Goal: Communication & Community: Answer question/provide support

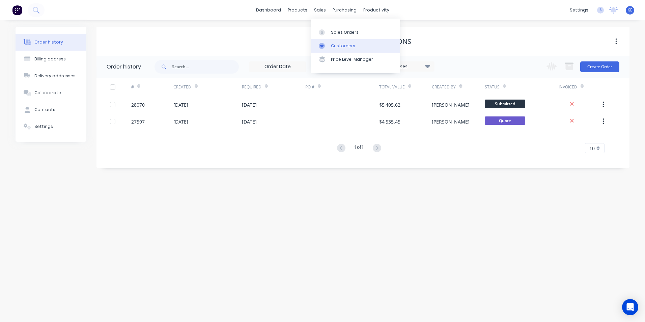
click at [343, 50] on link "Customers" at bounding box center [355, 46] width 89 height 14
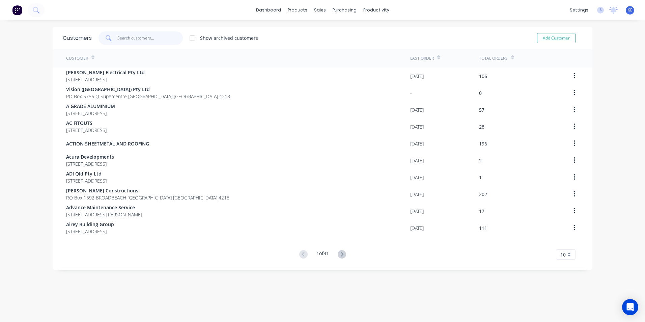
click at [127, 36] on input "text" at bounding box center [150, 38] width 66 height 14
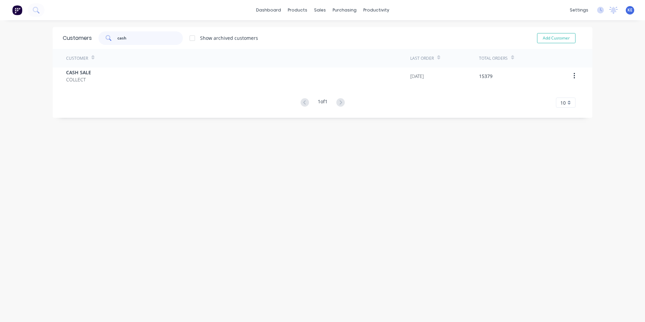
type input "cash"
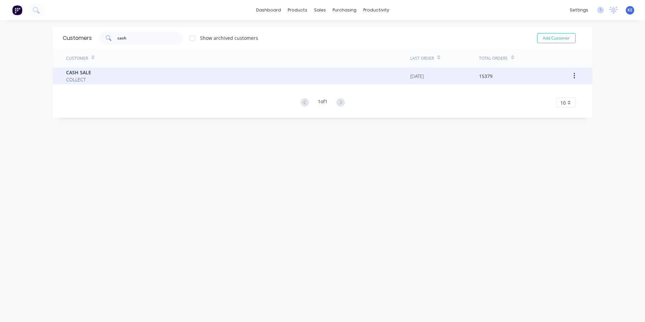
click at [110, 79] on div "CASH SALE COLLECT" at bounding box center [238, 76] width 344 height 17
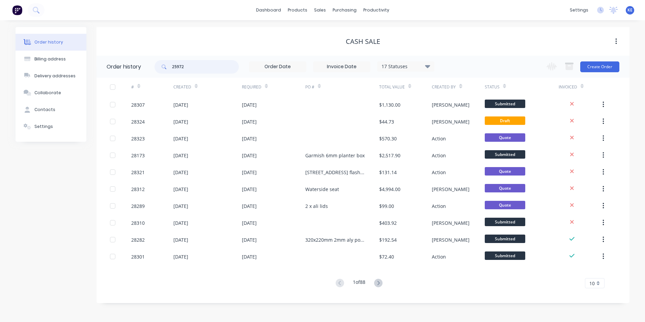
type input "25972"
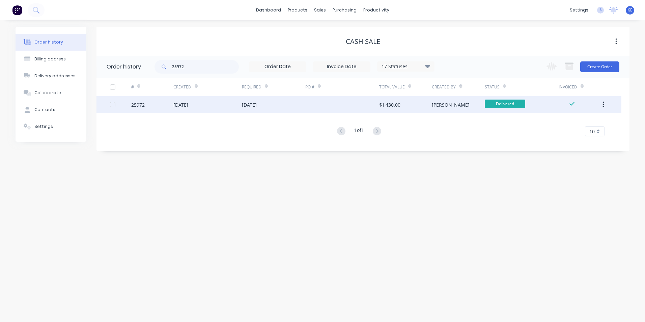
click at [154, 105] on div "25972" at bounding box center [152, 104] width 42 height 17
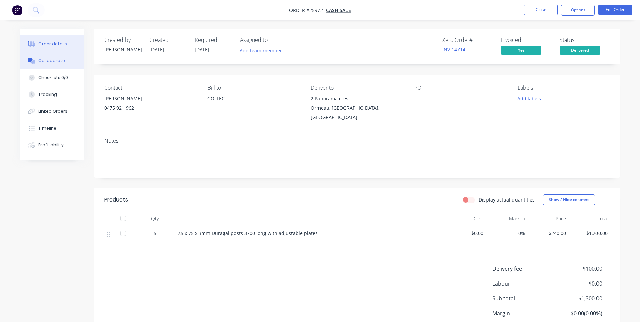
click at [52, 60] on div "Collaborate" at bounding box center [51, 61] width 27 height 6
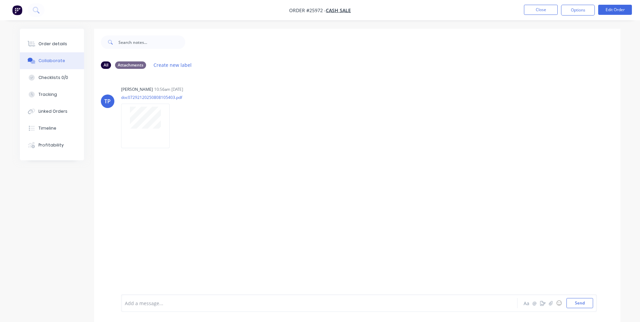
drag, startPoint x: 174, startPoint y: 306, endPoint x: 160, endPoint y: 154, distance: 152.2
click at [174, 295] on div "Add a message... Aa @ ☺ Send" at bounding box center [359, 303] width 476 height 18
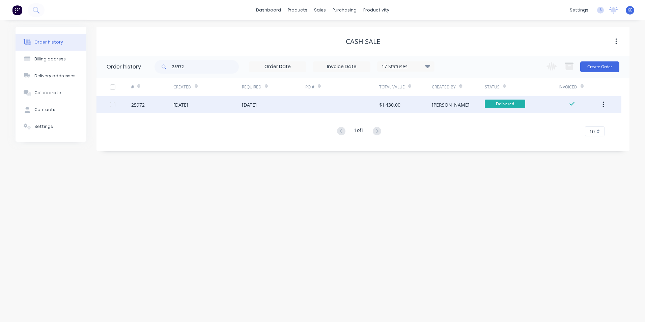
click at [148, 108] on div "25972" at bounding box center [152, 104] width 42 height 17
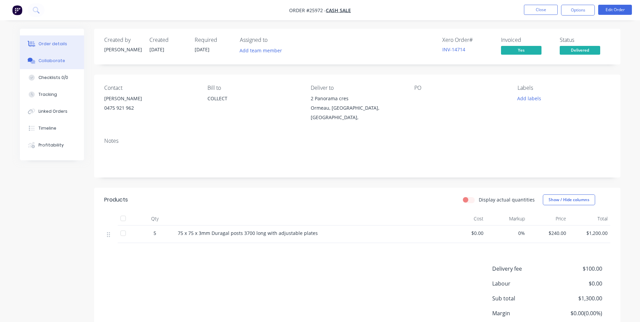
click at [54, 63] on div "Collaborate" at bounding box center [51, 61] width 27 height 6
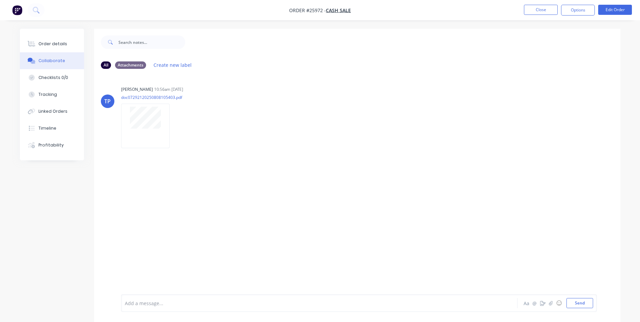
click at [170, 300] on div at bounding box center [300, 303] width 351 height 7
click at [575, 303] on button "Send" at bounding box center [580, 303] width 27 height 10
click at [537, 10] on button "Close" at bounding box center [541, 10] width 34 height 10
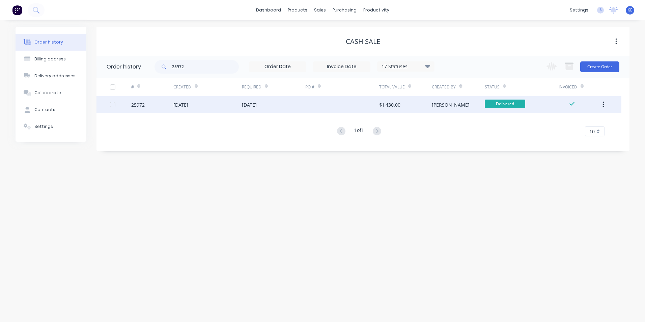
click at [606, 105] on button "button" at bounding box center [604, 105] width 16 height 12
click at [581, 125] on div "Archive" at bounding box center [580, 122] width 52 height 10
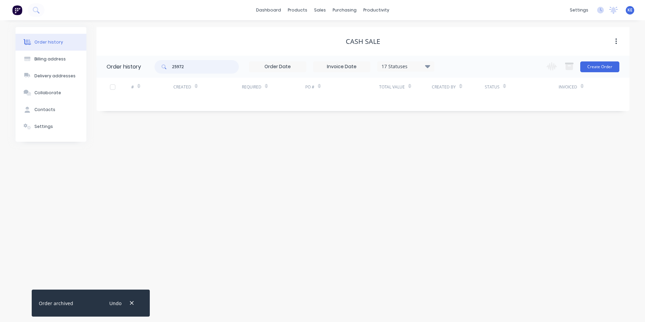
drag, startPoint x: 204, startPoint y: 69, endPoint x: 146, endPoint y: 69, distance: 58.1
click at [146, 69] on header "Order history 25972 17 Statuses Invoice Status Invoiced Not Invoiced Partial Or…" at bounding box center [363, 67] width 533 height 22
type input "28260"
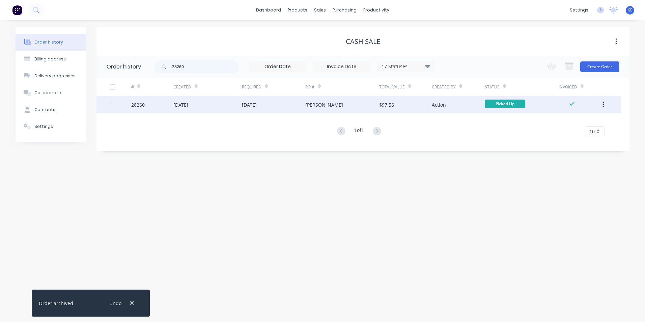
click at [153, 107] on div "28260" at bounding box center [152, 104] width 42 height 17
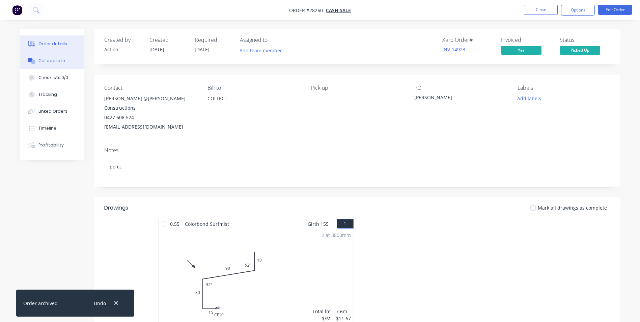
click at [44, 59] on div "Collaborate" at bounding box center [51, 61] width 27 height 6
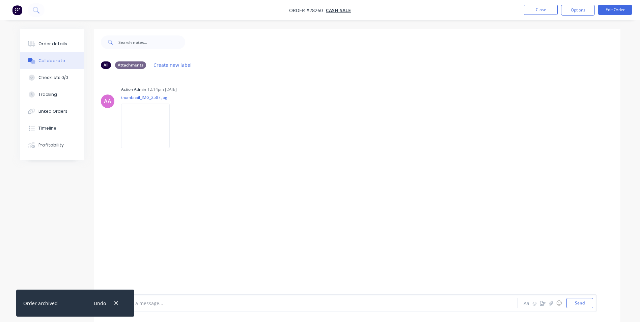
drag, startPoint x: 184, startPoint y: 303, endPoint x: 184, endPoint y: 299, distance: 3.7
click at [184, 299] on div "Add a message..." at bounding box center [300, 303] width 351 height 10
drag, startPoint x: 115, startPoint y: 305, endPoint x: 121, endPoint y: 297, distance: 9.7
click at [115, 303] on icon "button" at bounding box center [116, 303] width 4 height 6
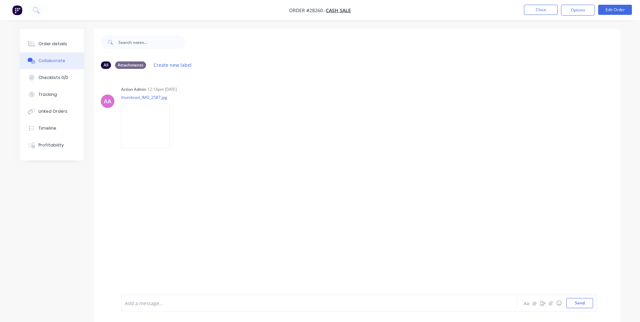
click at [133, 308] on div "Add a message..." at bounding box center [300, 303] width 351 height 10
click at [576, 307] on button "Send" at bounding box center [580, 303] width 27 height 10
click at [534, 9] on button "Close" at bounding box center [541, 10] width 34 height 10
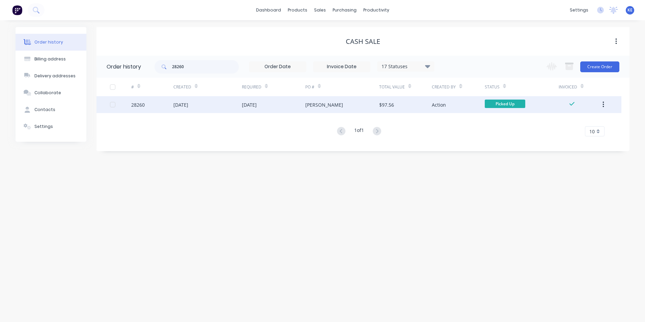
click at [605, 105] on button "button" at bounding box center [604, 105] width 16 height 12
click at [580, 123] on div "Archive" at bounding box center [580, 122] width 52 height 10
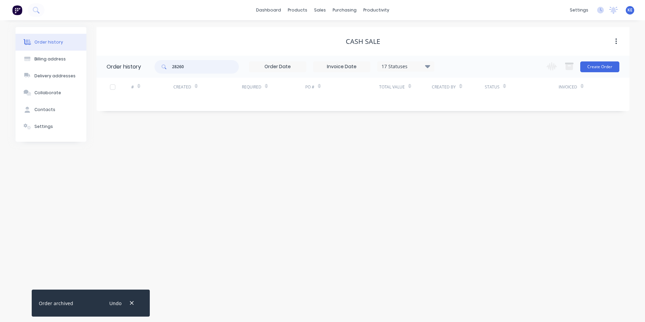
drag, startPoint x: 186, startPoint y: 64, endPoint x: 140, endPoint y: 70, distance: 45.9
click at [140, 70] on header "Order history 28260 17 Statuses Invoice Status Invoiced Not Invoiced Partial Or…" at bounding box center [363, 67] width 533 height 22
type input "26389"
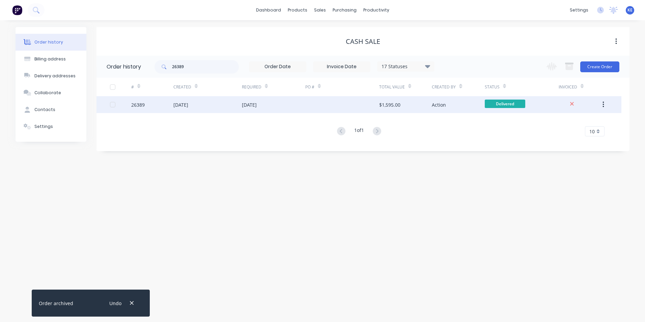
click at [154, 105] on div "26389" at bounding box center [152, 104] width 42 height 17
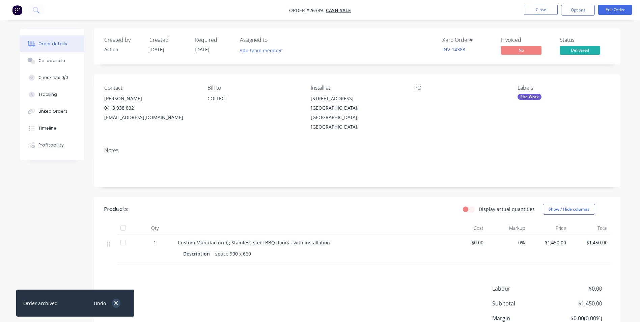
click at [113, 301] on button "button" at bounding box center [116, 303] width 8 height 9
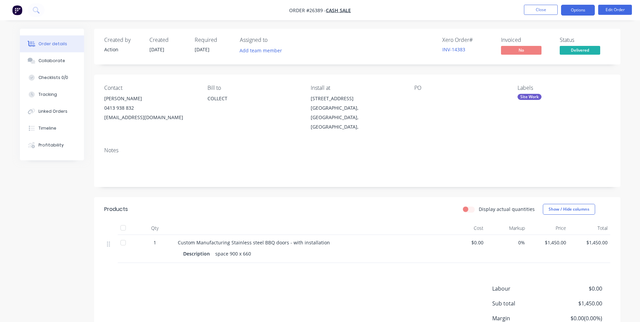
click at [580, 9] on button "Options" at bounding box center [578, 10] width 34 height 11
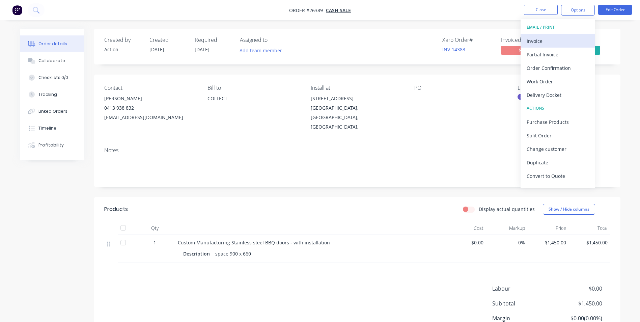
click at [550, 36] on div "Invoice" at bounding box center [558, 41] width 62 height 10
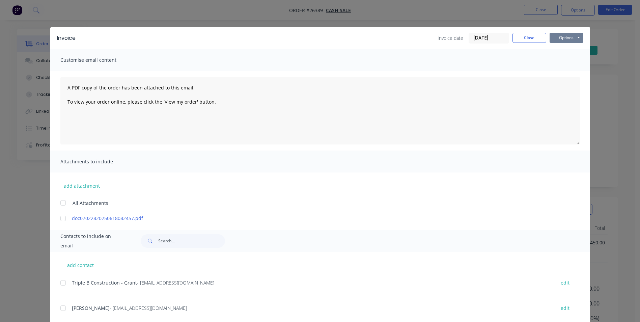
click at [562, 39] on button "Options" at bounding box center [567, 38] width 34 height 10
click at [563, 60] on button "Print" at bounding box center [571, 60] width 43 height 11
click at [528, 36] on button "Close" at bounding box center [530, 38] width 34 height 10
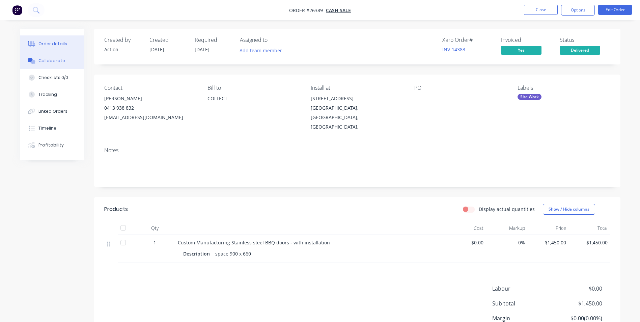
click at [50, 58] on div "Collaborate" at bounding box center [51, 61] width 27 height 6
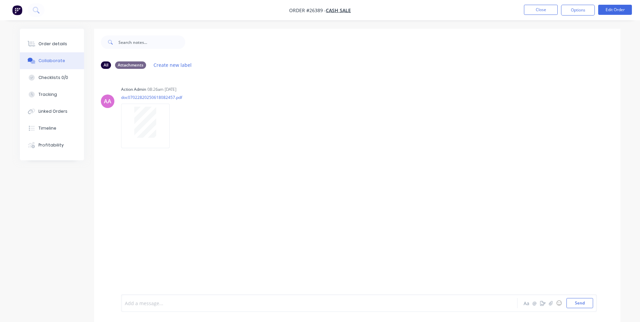
drag, startPoint x: 162, startPoint y: 307, endPoint x: 160, endPoint y: 300, distance: 7.2
click at [161, 304] on div at bounding box center [300, 303] width 351 height 7
click at [572, 302] on button "Send" at bounding box center [580, 303] width 27 height 10
click at [535, 8] on button "Close" at bounding box center [541, 10] width 34 height 10
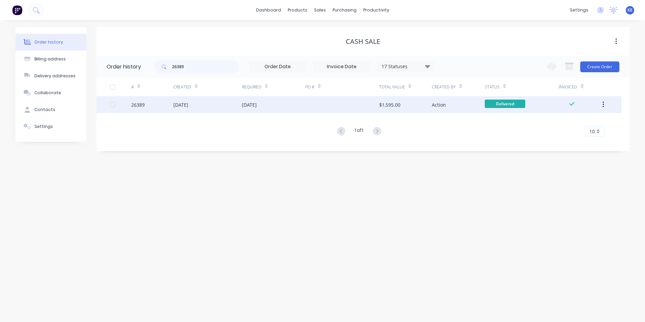
click at [603, 104] on icon "button" at bounding box center [604, 104] width 2 height 7
click at [579, 121] on div "Archive" at bounding box center [580, 122] width 52 height 10
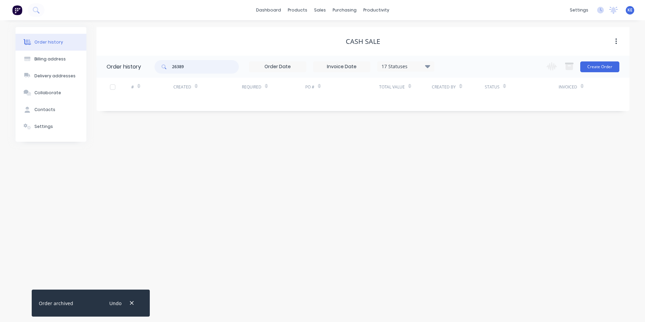
drag, startPoint x: 202, startPoint y: 69, endPoint x: 129, endPoint y: 77, distance: 73.1
click at [129, 77] on header "Order history 26389 17 Statuses Invoice Status Invoiced Not Invoiced Partial Or…" at bounding box center [363, 67] width 533 height 22
type input "28183"
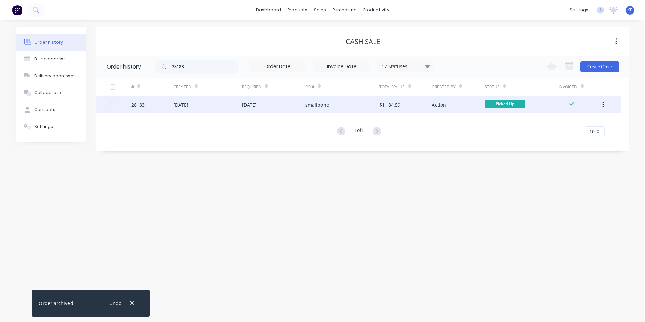
click at [154, 102] on div "28183" at bounding box center [152, 104] width 42 height 17
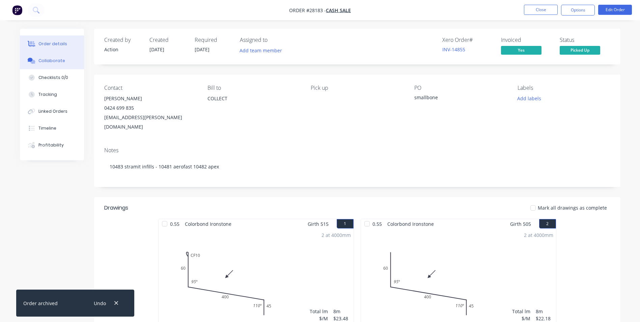
click at [46, 58] on div "Collaborate" at bounding box center [51, 61] width 27 height 6
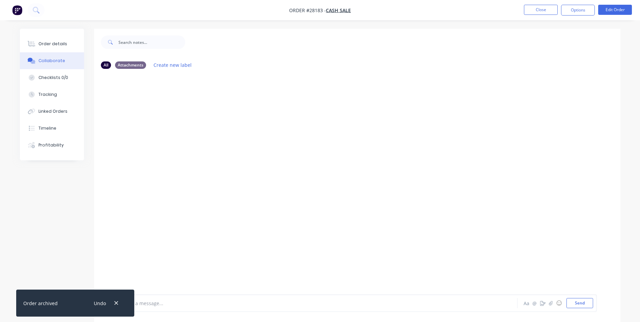
drag, startPoint x: 113, startPoint y: 303, endPoint x: 142, endPoint y: 299, distance: 28.7
click at [118, 302] on button "button" at bounding box center [116, 303] width 8 height 9
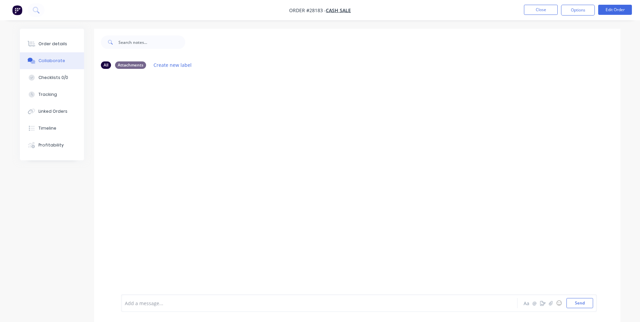
click at [148, 299] on div "Add a message..." at bounding box center [300, 303] width 351 height 10
click at [581, 305] on button "Send" at bounding box center [580, 303] width 27 height 10
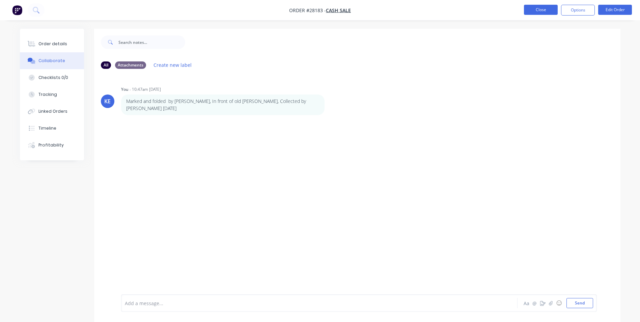
click at [538, 8] on button "Close" at bounding box center [541, 10] width 34 height 10
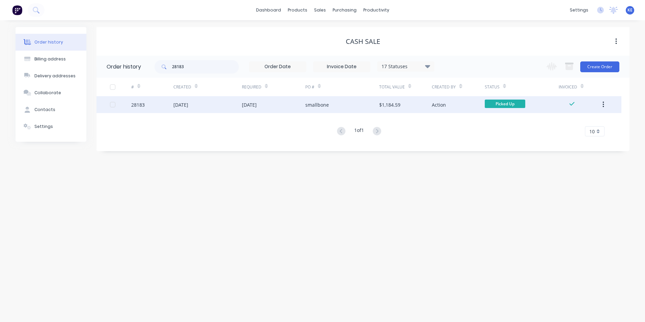
click at [604, 105] on icon "button" at bounding box center [603, 105] width 1 height 6
click at [562, 125] on div "Archive" at bounding box center [580, 122] width 52 height 10
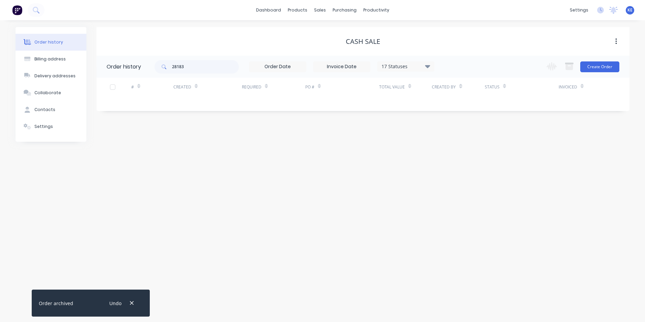
click at [236, 197] on div "Order history Billing address Delivery addresses Collaborate Contacts Settings …" at bounding box center [322, 171] width 645 height 302
drag, startPoint x: 197, startPoint y: 72, endPoint x: 139, endPoint y: 72, distance: 57.7
click at [139, 72] on header "Order history 28183 17 Statuses Invoice Status Invoiced Not Invoiced Partial Or…" at bounding box center [363, 67] width 533 height 22
type input "28319"
click at [347, 44] on div "Customers" at bounding box center [343, 46] width 24 height 6
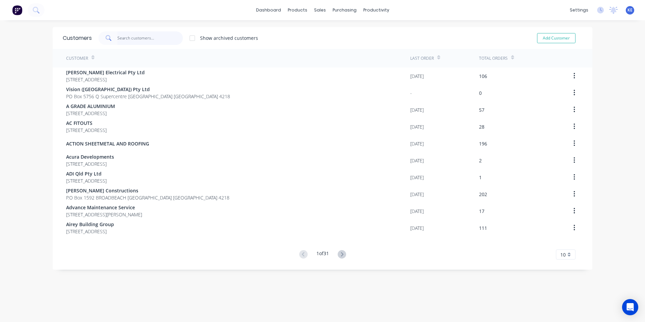
click at [129, 39] on input "text" at bounding box center [150, 38] width 66 height 14
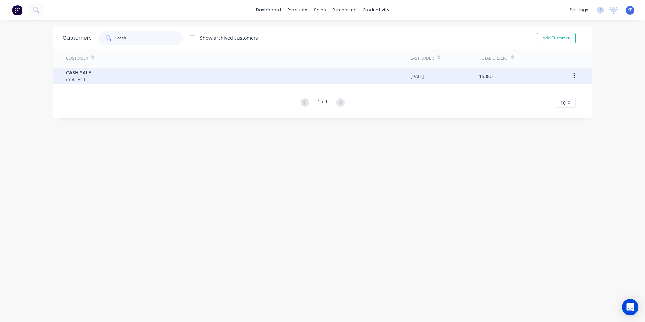
type input "cash"
click at [125, 77] on div "CASH SALE COLLECT" at bounding box center [238, 76] width 344 height 17
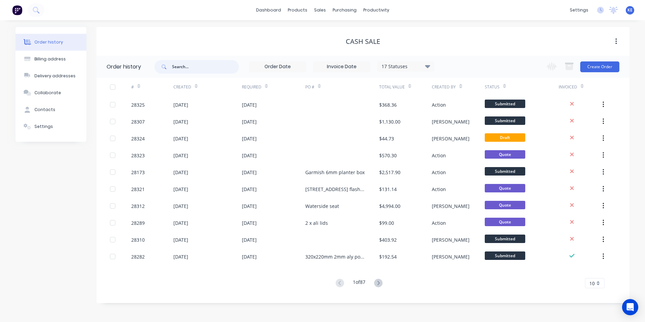
click at [196, 67] on input "text" at bounding box center [205, 67] width 67 height 14
type input "28319"
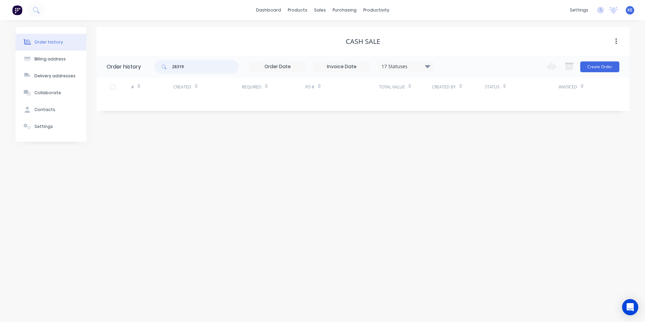
drag, startPoint x: 194, startPoint y: 70, endPoint x: 137, endPoint y: 69, distance: 56.7
click at [137, 69] on header "Order history 28319 17 Statuses Invoice Status Invoiced Not Invoiced Partial Or…" at bounding box center [363, 67] width 533 height 22
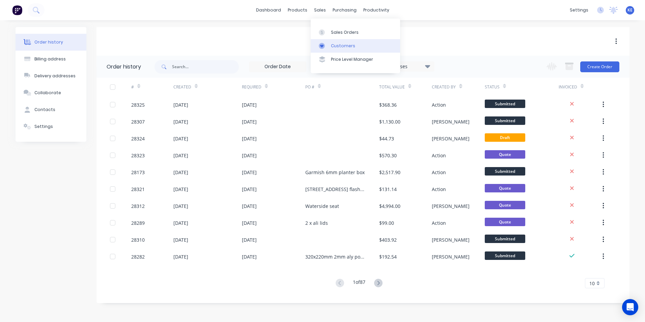
click at [356, 45] on link "Customers" at bounding box center [355, 46] width 89 height 14
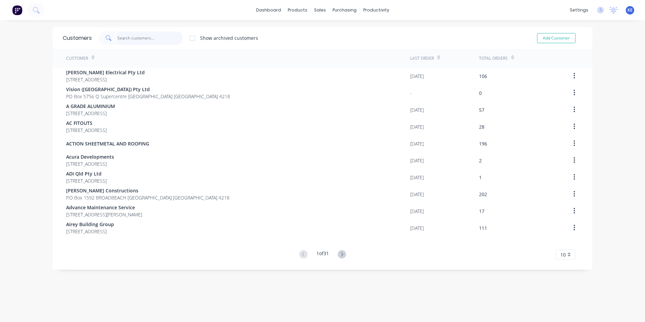
click at [131, 39] on input "text" at bounding box center [150, 38] width 66 height 14
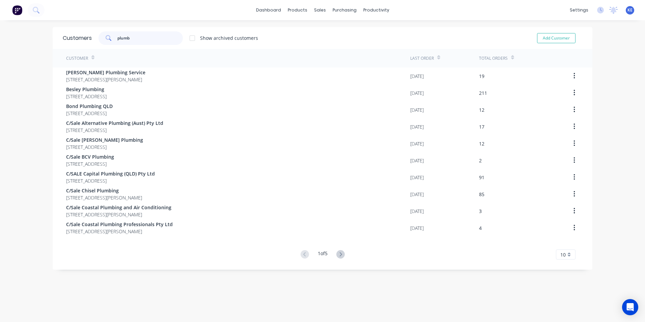
type input "plumb"
click at [344, 33] on div "Sales Orders" at bounding box center [343, 32] width 28 height 6
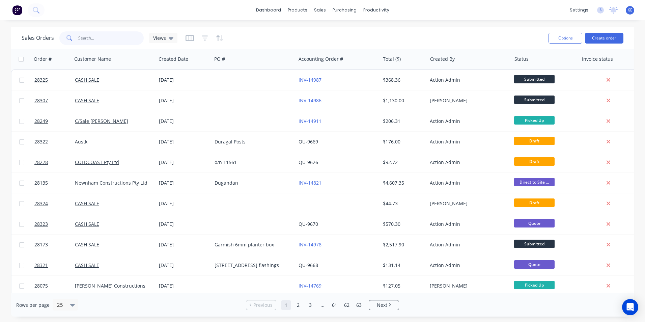
click at [87, 40] on input "text" at bounding box center [111, 38] width 66 height 14
type input "28319"
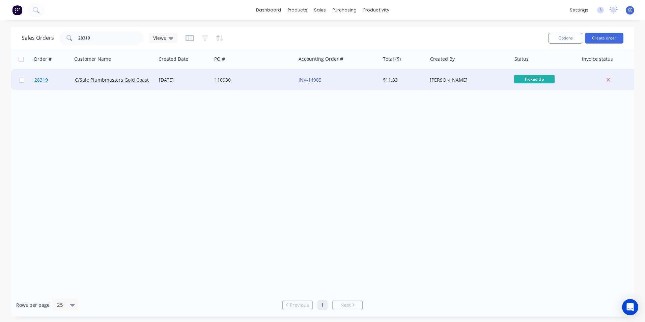
click at [56, 81] on link "28319" at bounding box center [54, 80] width 41 height 20
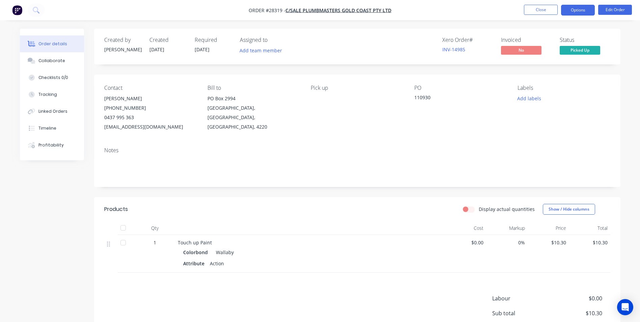
click at [581, 10] on button "Options" at bounding box center [578, 10] width 34 height 11
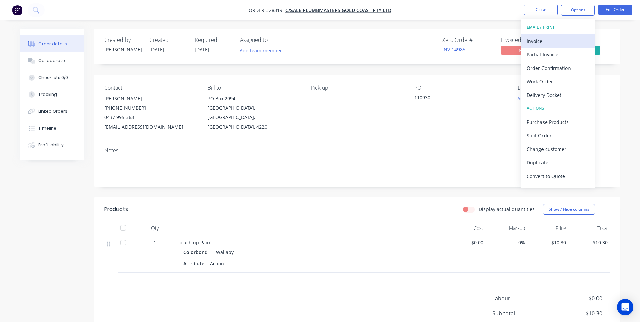
click at [543, 43] on div "Invoice" at bounding box center [558, 41] width 62 height 10
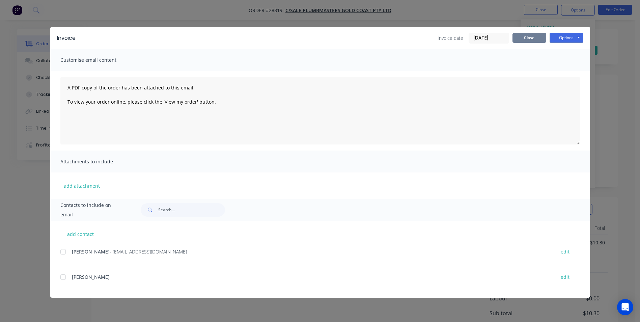
click at [530, 38] on button "Close" at bounding box center [530, 38] width 34 height 10
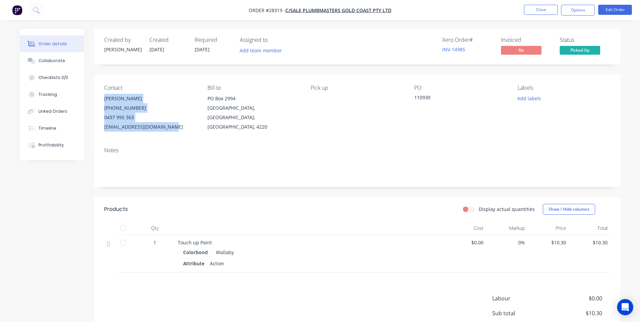
drag, startPoint x: 105, startPoint y: 101, endPoint x: 172, endPoint y: 129, distance: 72.9
click at [172, 129] on div "Tania Rose (07) 5568 0015 0437 995 363 office@plumbmasters.com.au" at bounding box center [150, 113] width 92 height 38
copy div "Tania Rose (07) 5568 0015 0437 995 363 office@plumbmasters.com.au"
click at [582, 7] on button "Options" at bounding box center [578, 10] width 34 height 11
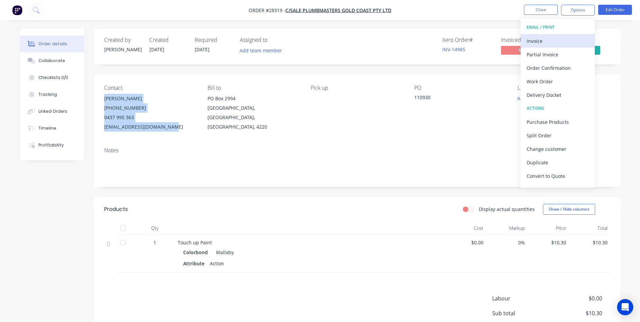
click at [543, 39] on div "Invoice" at bounding box center [558, 41] width 62 height 10
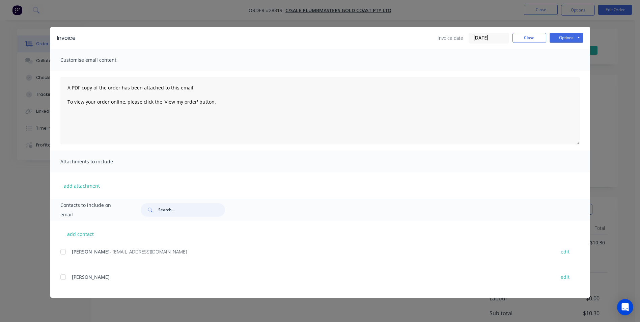
click at [170, 210] on input "text" at bounding box center [191, 210] width 67 height 14
click at [193, 210] on input "text" at bounding box center [191, 210] width 67 height 14
click at [565, 40] on button "Options" at bounding box center [567, 38] width 34 height 10
click at [562, 63] on button "Print" at bounding box center [571, 60] width 43 height 11
click at [35, 201] on div "Invoice Invoice date 03/09/25 Close Options Preview Print Email Customise email…" at bounding box center [320, 161] width 640 height 322
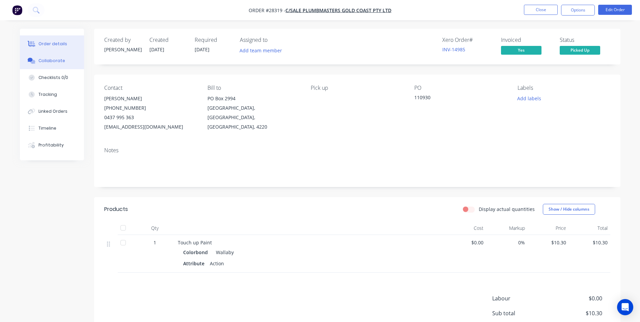
click at [45, 62] on div "Collaborate" at bounding box center [51, 61] width 27 height 6
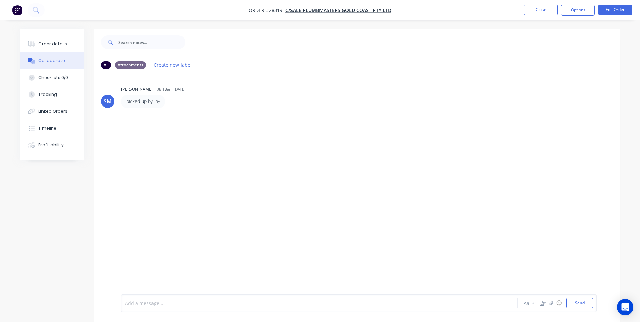
click at [156, 305] on div at bounding box center [300, 303] width 351 height 7
click at [575, 303] on button "Send" at bounding box center [580, 303] width 27 height 10
click at [533, 9] on button "Close" at bounding box center [541, 10] width 34 height 10
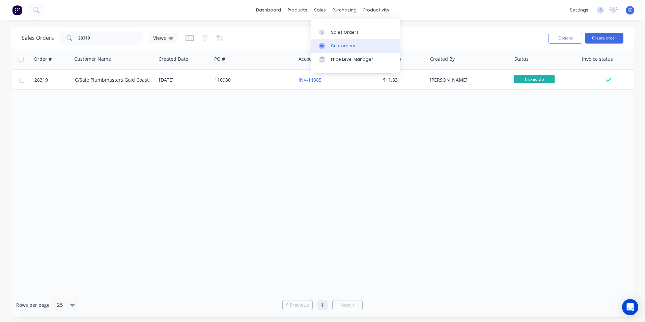
click at [337, 44] on div "Customers" at bounding box center [343, 46] width 24 height 6
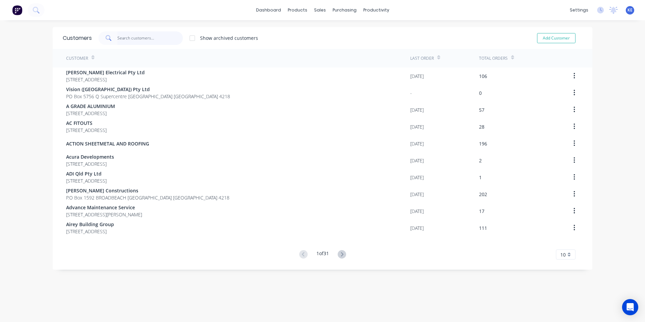
click at [147, 37] on input "text" at bounding box center [150, 38] width 66 height 14
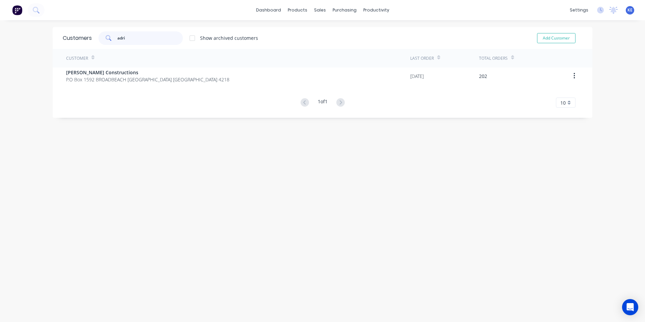
type input "adri"
click at [207, 84] on div "Customer Last Order Total Orders Adrian Sutherland Constructions P.O Box 1592 B…" at bounding box center [323, 78] width 540 height 59
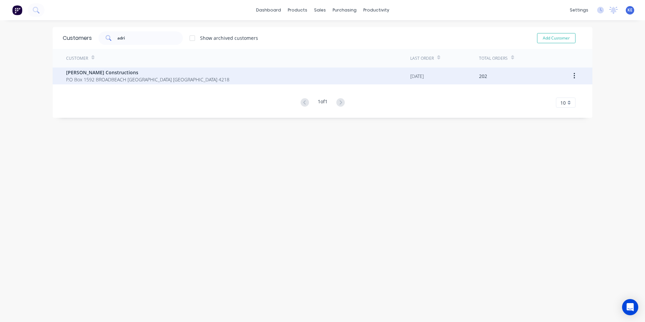
click at [209, 79] on div "Adrian Sutherland Constructions P.O Box 1592 BROADBEACH Queensland Australia 42…" at bounding box center [238, 76] width 344 height 17
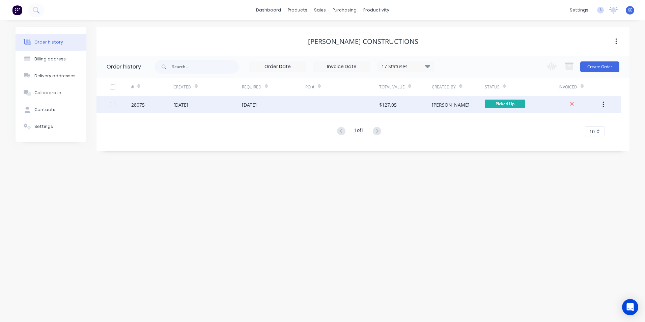
click at [159, 103] on div "28075" at bounding box center [152, 104] width 42 height 17
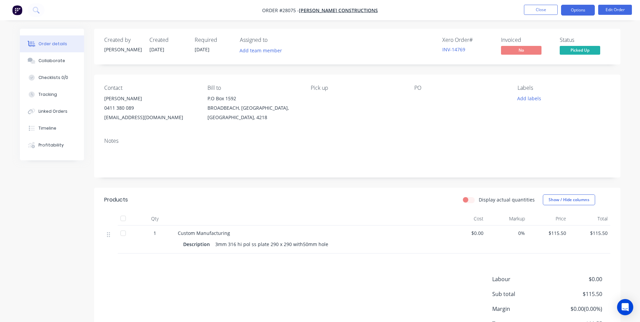
click at [578, 9] on button "Options" at bounding box center [578, 10] width 34 height 11
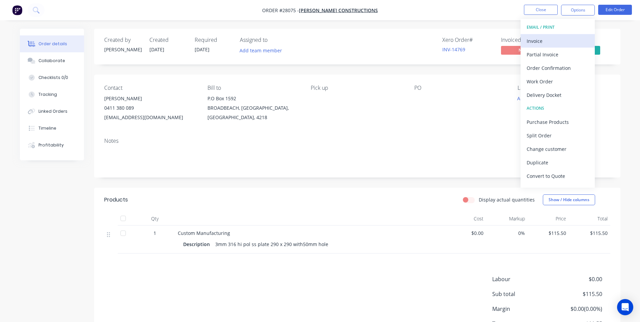
click at [540, 45] on div "Invoice" at bounding box center [558, 41] width 62 height 10
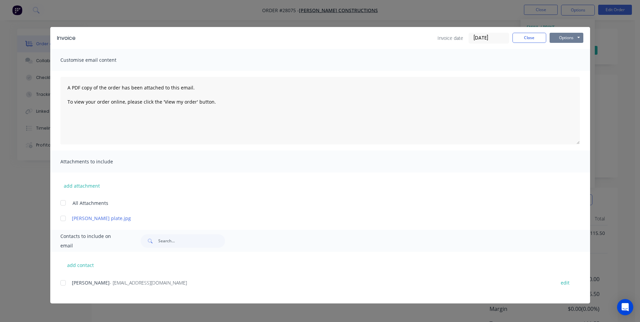
click at [565, 39] on button "Options" at bounding box center [567, 38] width 34 height 10
click at [568, 62] on button "Print" at bounding box center [571, 60] width 43 height 11
click at [523, 38] on button "Close" at bounding box center [530, 38] width 34 height 10
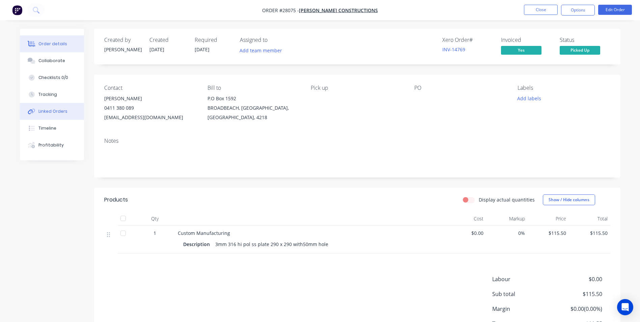
click at [58, 109] on div "Linked Orders" at bounding box center [52, 111] width 29 height 6
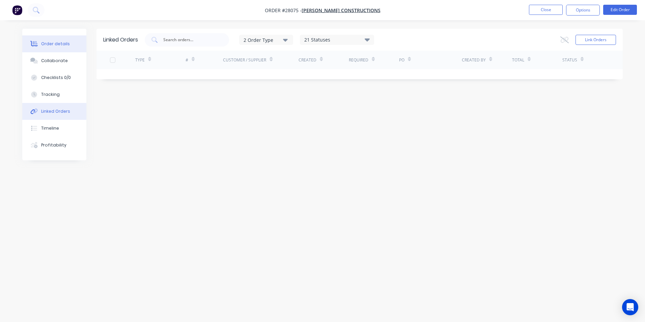
click at [54, 41] on div "Order details" at bounding box center [55, 44] width 29 height 6
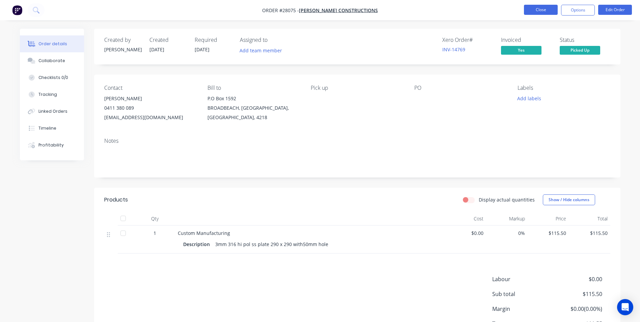
click at [534, 10] on button "Close" at bounding box center [541, 10] width 34 height 10
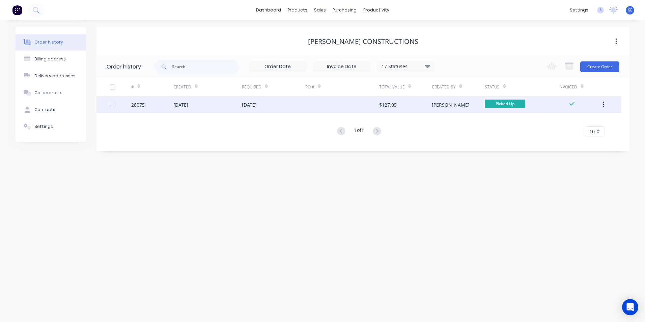
click at [603, 107] on icon "button" at bounding box center [604, 104] width 2 height 7
click at [216, 102] on div "25 Aug 2025" at bounding box center [208, 104] width 69 height 17
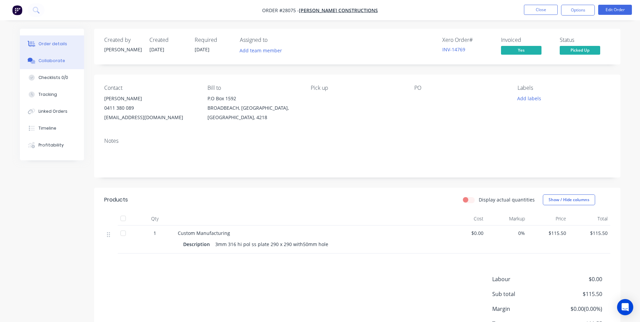
click at [49, 57] on button "Collaborate" at bounding box center [52, 60] width 64 height 17
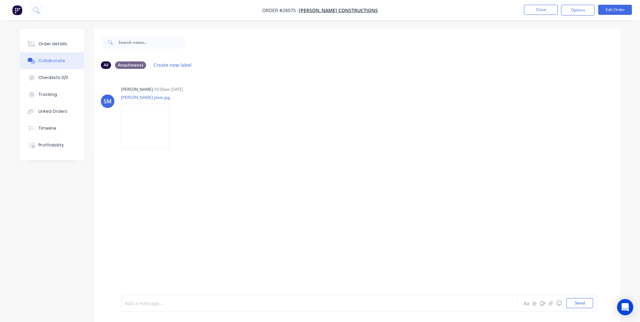
click at [151, 303] on div at bounding box center [300, 303] width 351 height 7
click at [586, 303] on button "Send" at bounding box center [580, 303] width 27 height 10
click at [541, 13] on button "Close" at bounding box center [541, 10] width 34 height 10
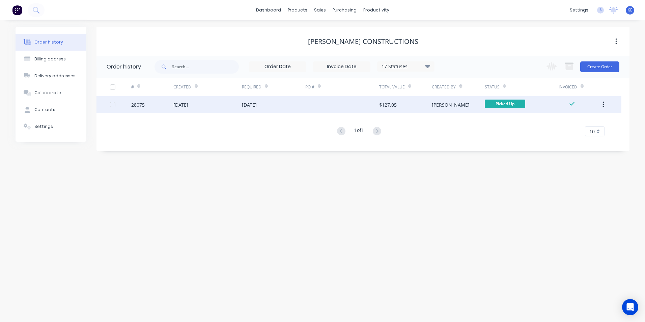
click at [220, 106] on div "25 Aug 2025" at bounding box center [208, 104] width 69 height 17
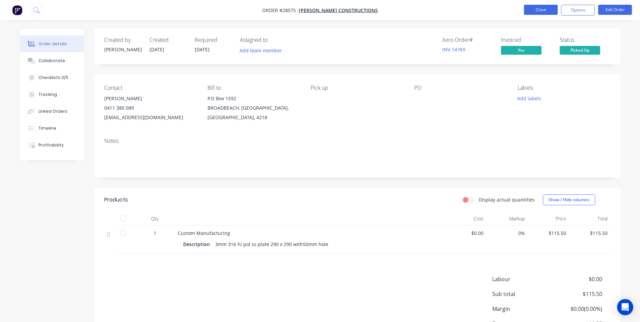
click at [534, 8] on button "Close" at bounding box center [541, 10] width 34 height 10
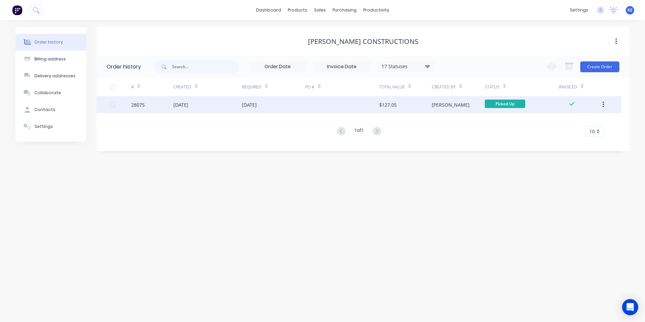
click at [602, 106] on button "button" at bounding box center [604, 105] width 16 height 12
click at [571, 122] on div "Archive" at bounding box center [580, 122] width 52 height 10
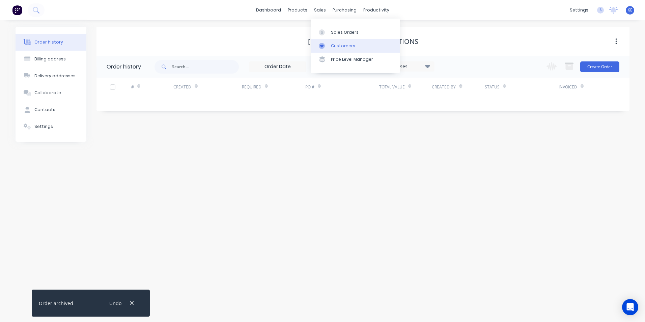
click at [341, 44] on div "Customers" at bounding box center [343, 46] width 24 height 6
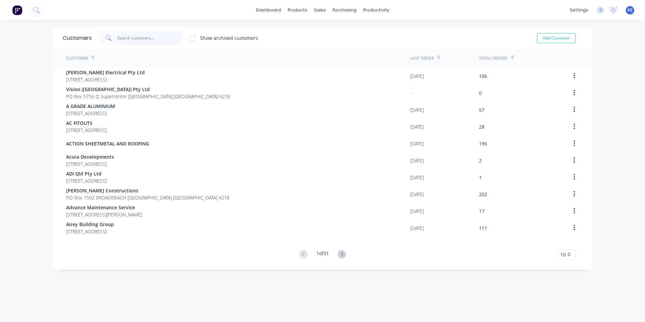
click at [135, 37] on input "text" at bounding box center [150, 38] width 66 height 14
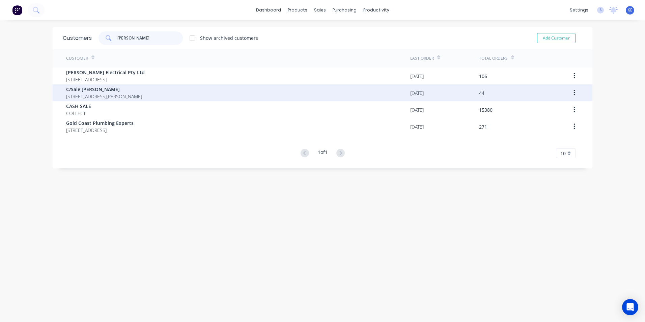
type input "[PERSON_NAME]"
click at [208, 88] on div "C/Sale [PERSON_NAME] [STREET_ADDRESS][PERSON_NAME]" at bounding box center [238, 92] width 344 height 17
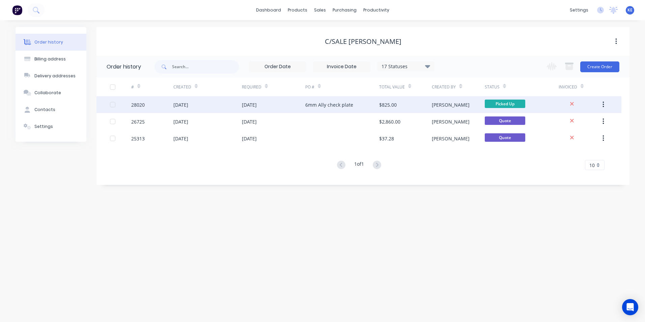
click at [158, 99] on div "28020" at bounding box center [152, 104] width 42 height 17
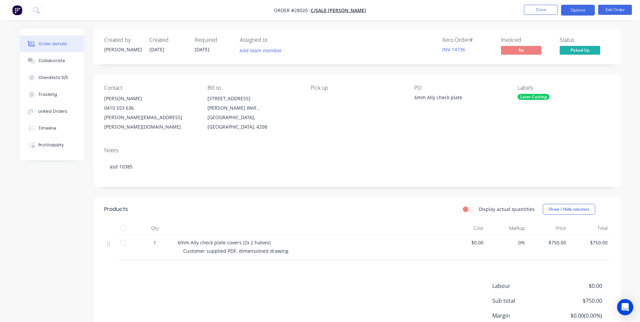
click at [568, 11] on button "Options" at bounding box center [578, 10] width 34 height 11
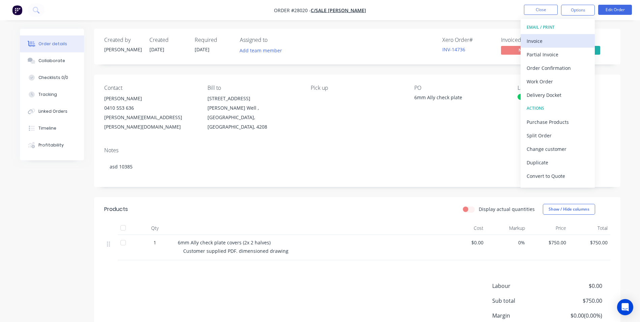
click at [549, 41] on div "Invoice" at bounding box center [558, 41] width 62 height 10
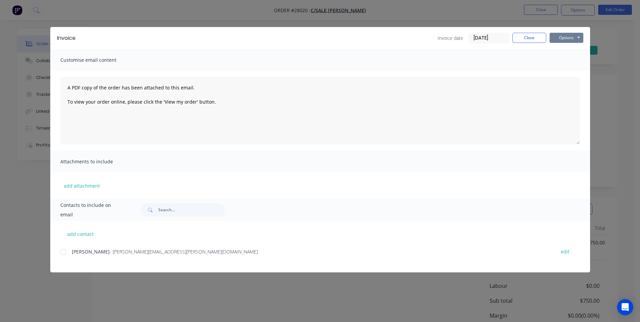
click at [569, 38] on button "Options" at bounding box center [567, 38] width 34 height 10
click at [568, 63] on button "Print" at bounding box center [571, 60] width 43 height 11
click at [524, 37] on button "Close" at bounding box center [530, 38] width 34 height 10
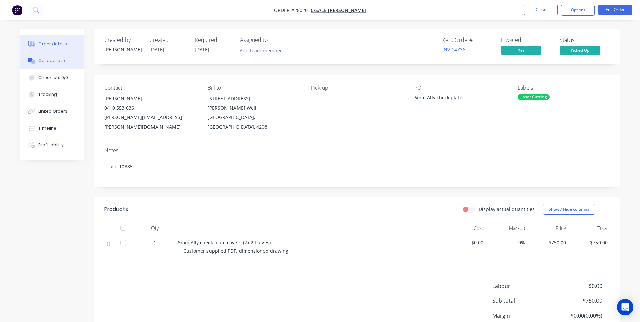
click at [55, 57] on button "Collaborate" at bounding box center [52, 60] width 64 height 17
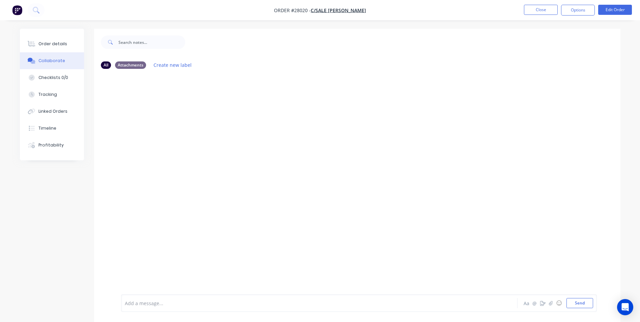
click at [164, 308] on div "Add a message..." at bounding box center [300, 303] width 351 height 10
drag, startPoint x: 579, startPoint y: 301, endPoint x: 576, endPoint y: 298, distance: 3.8
click at [577, 299] on button "Send" at bounding box center [580, 303] width 27 height 10
click at [536, 6] on button "Close" at bounding box center [541, 10] width 34 height 10
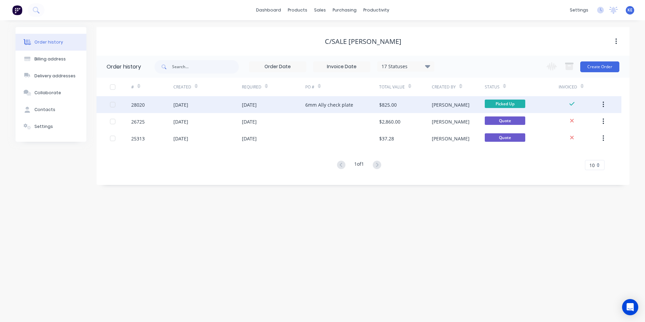
click at [605, 103] on button "button" at bounding box center [604, 105] width 16 height 12
click at [573, 120] on div "Archive" at bounding box center [580, 122] width 52 height 10
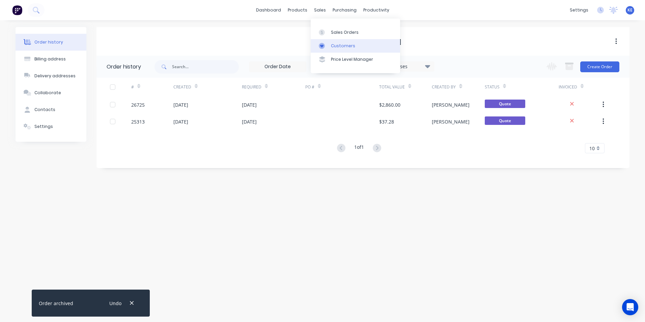
click at [337, 45] on div "Customers" at bounding box center [343, 46] width 24 height 6
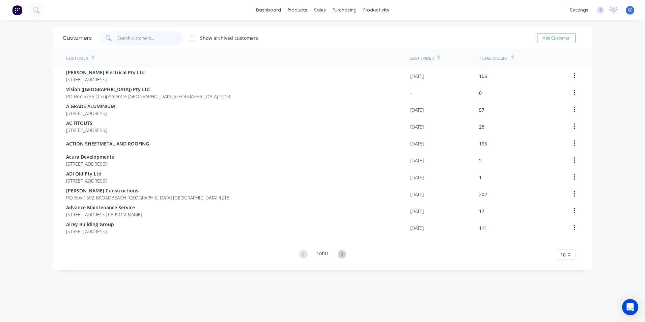
click at [127, 39] on input "text" at bounding box center [150, 38] width 66 height 14
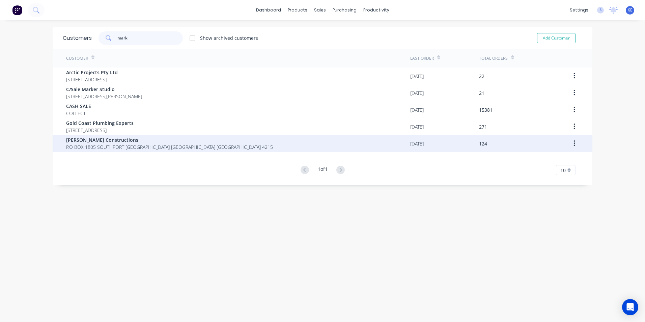
type input "mark"
click at [211, 142] on div "Mark Snowball Constructions P.O BOX 1805 SOUTHPORT BC Queensland Australia 4215" at bounding box center [238, 143] width 344 height 17
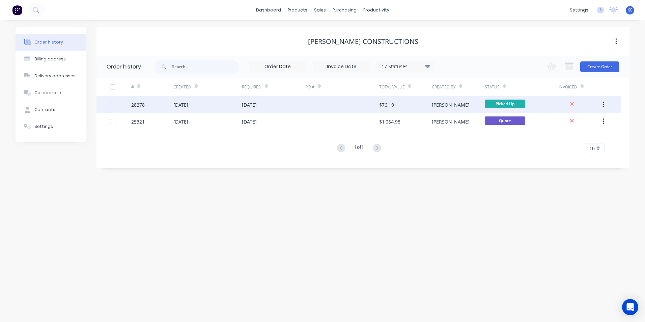
click at [145, 105] on div "28278" at bounding box center [152, 104] width 42 height 17
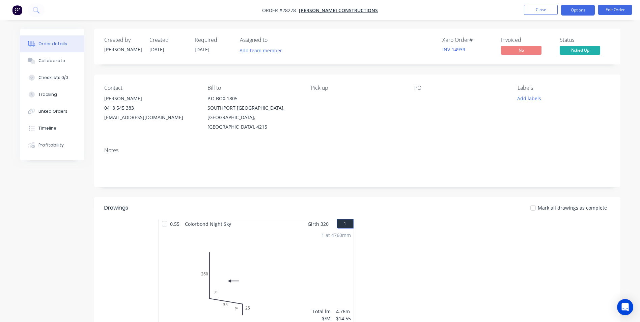
click at [581, 9] on button "Options" at bounding box center [578, 10] width 34 height 11
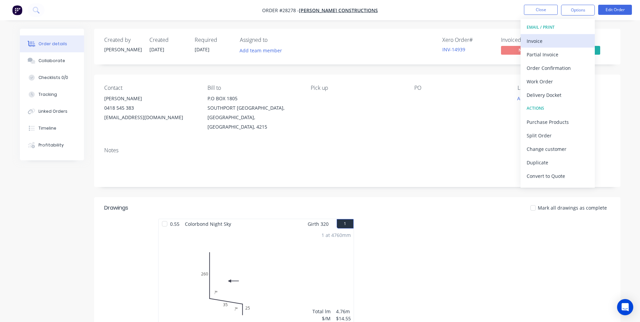
click at [547, 38] on div "Invoice" at bounding box center [558, 41] width 62 height 10
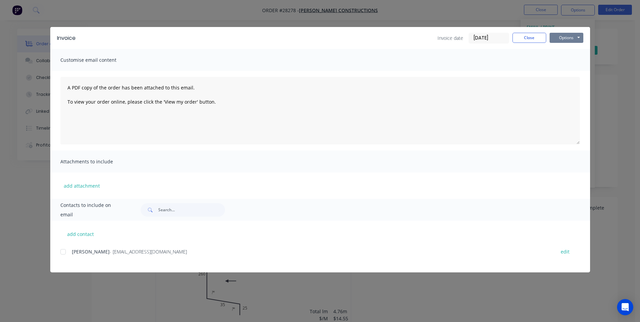
click at [565, 35] on button "Options" at bounding box center [567, 38] width 34 height 10
click at [562, 64] on button "Print" at bounding box center [571, 60] width 43 height 11
click at [532, 37] on button "Close" at bounding box center [530, 38] width 34 height 10
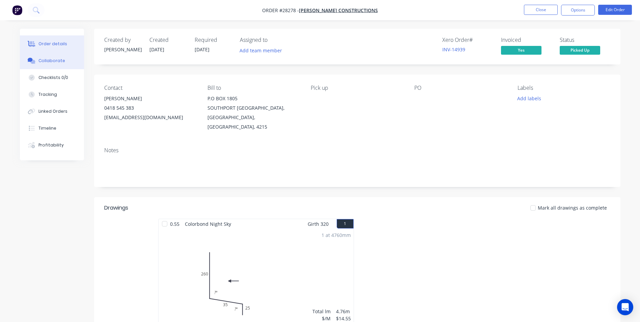
click at [62, 62] on div "Collaborate" at bounding box center [51, 61] width 27 height 6
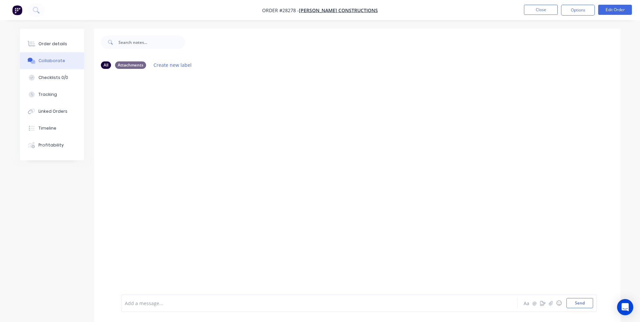
drag, startPoint x: 166, startPoint y: 308, endPoint x: 193, endPoint y: 217, distance: 94.1
click at [168, 300] on div "Add a message..." at bounding box center [300, 303] width 351 height 10
click at [576, 299] on button "Send" at bounding box center [580, 303] width 27 height 10
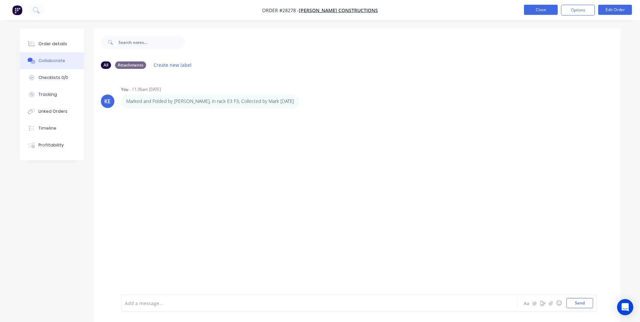
click at [537, 13] on button "Close" at bounding box center [541, 10] width 34 height 10
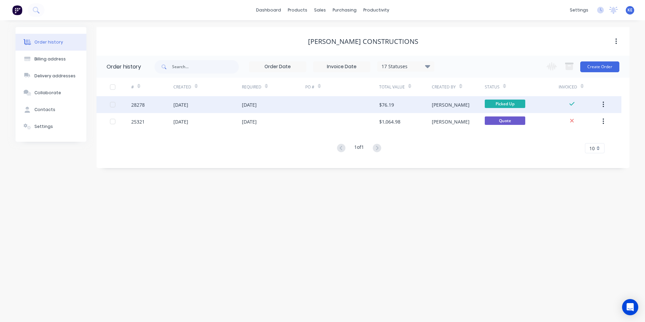
click at [605, 104] on button "button" at bounding box center [604, 105] width 16 height 12
click at [569, 123] on div "Archive" at bounding box center [580, 122] width 52 height 10
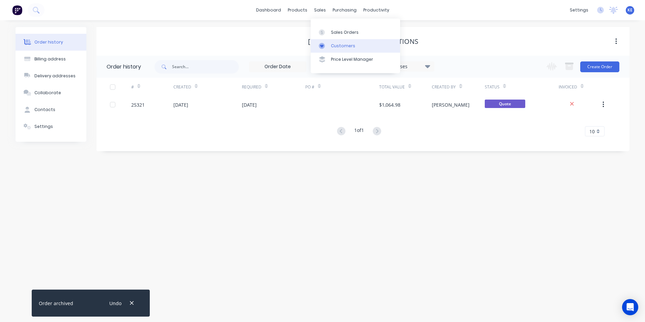
click at [334, 44] on div "Customers" at bounding box center [343, 46] width 24 height 6
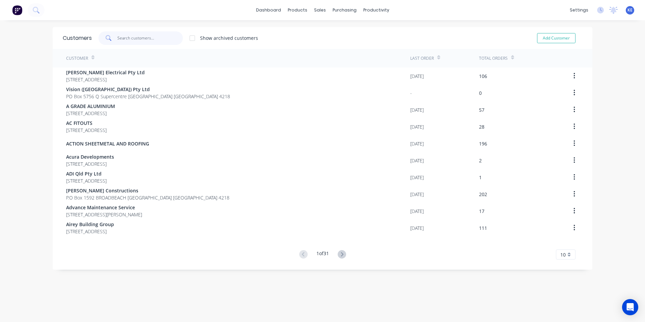
click at [144, 36] on input "text" at bounding box center [150, 38] width 66 height 14
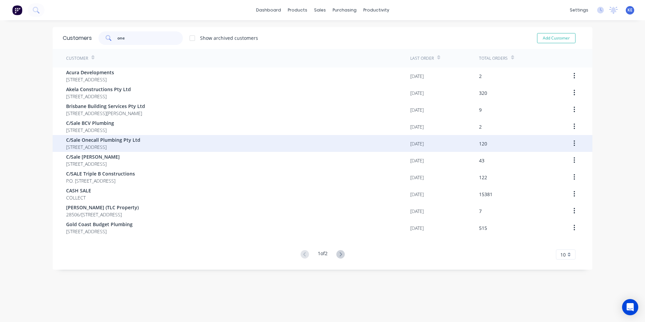
type input "one"
click at [193, 144] on div "C/Sale Onecall Plumbing Pty Ltd [STREET_ADDRESS]" at bounding box center [238, 143] width 344 height 17
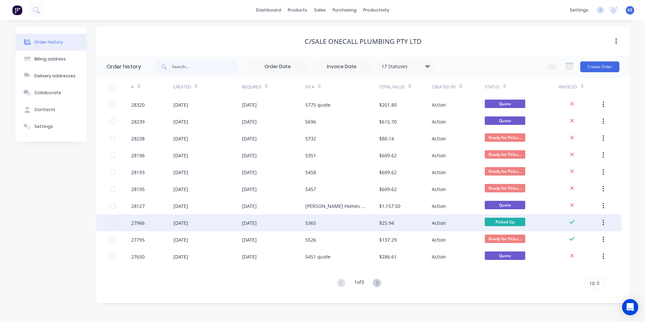
click at [150, 223] on div "27966" at bounding box center [152, 222] width 42 height 17
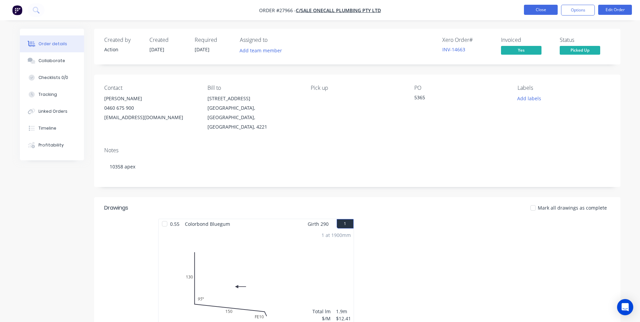
click at [544, 12] on button "Close" at bounding box center [541, 10] width 34 height 10
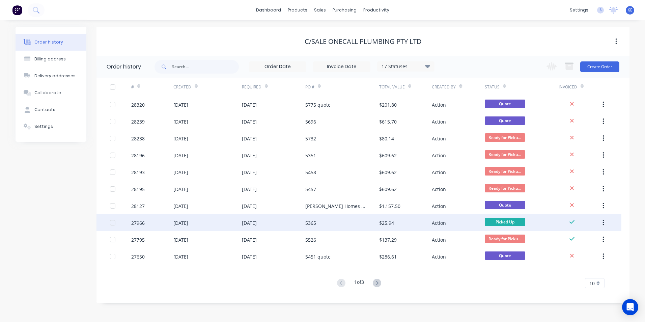
click at [158, 223] on div "27966" at bounding box center [152, 222] width 42 height 17
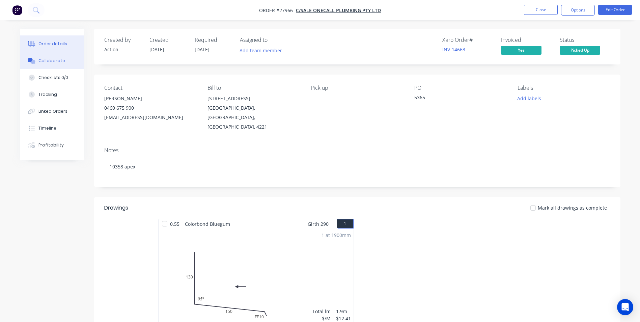
click at [54, 58] on div "Collaborate" at bounding box center [51, 61] width 27 height 6
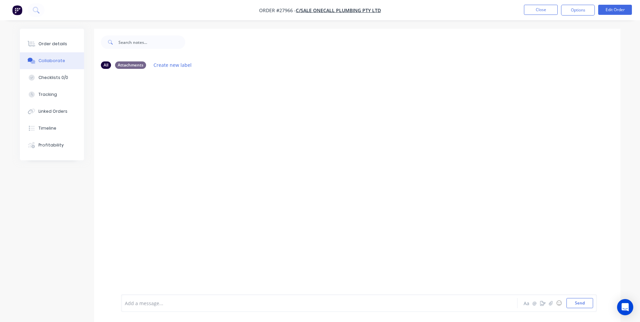
click at [157, 303] on div at bounding box center [300, 303] width 351 height 7
drag, startPoint x: 579, startPoint y: 303, endPoint x: 576, endPoint y: 298, distance: 5.4
click at [577, 299] on button "Send" at bounding box center [580, 303] width 27 height 10
click at [541, 12] on button "Close" at bounding box center [541, 10] width 34 height 10
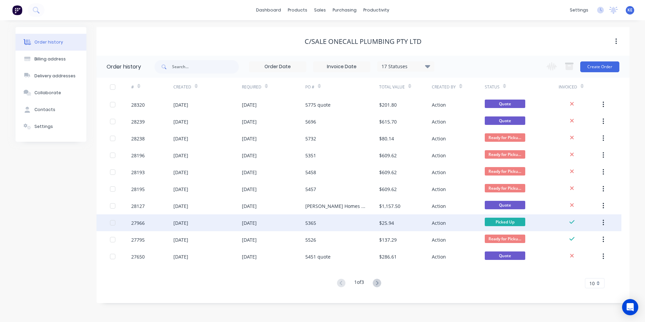
click at [606, 222] on button "button" at bounding box center [604, 223] width 16 height 12
click at [566, 243] on div "Archive" at bounding box center [580, 241] width 52 height 10
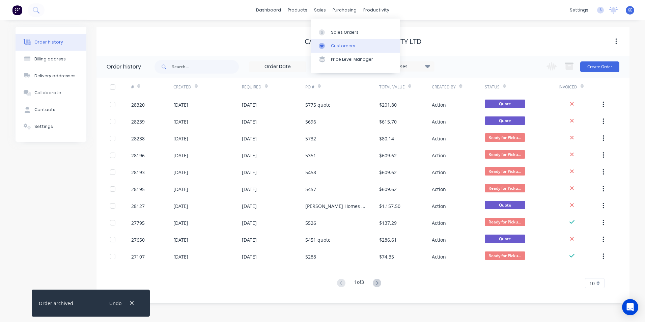
click at [349, 42] on link "Customers" at bounding box center [355, 46] width 89 height 14
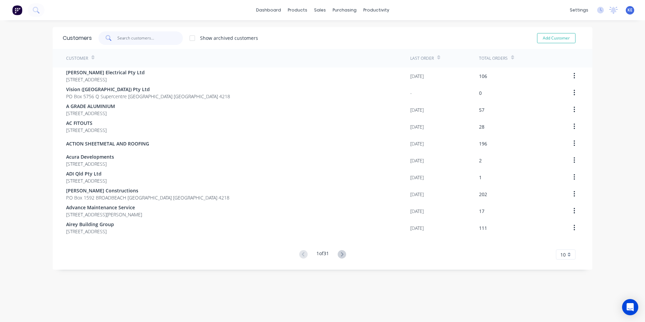
click at [134, 35] on input "text" at bounding box center [150, 38] width 66 height 14
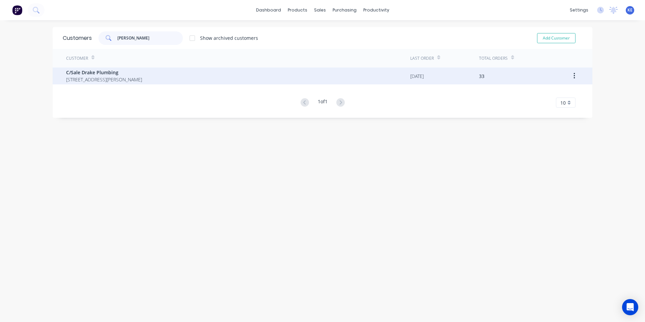
type input "[PERSON_NAME]"
click at [218, 79] on div "C/Sale Drake Plumbing [STREET_ADDRESS][PERSON_NAME]" at bounding box center [238, 76] width 344 height 17
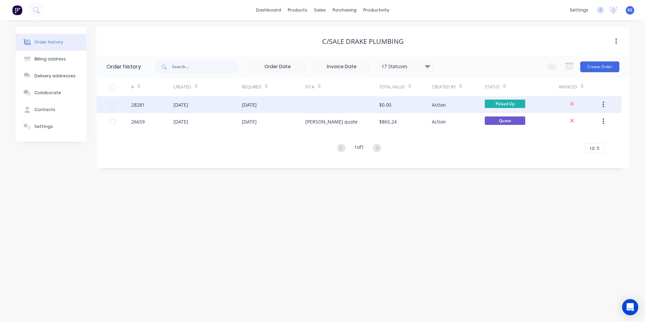
click at [220, 106] on div "[DATE]" at bounding box center [208, 104] width 69 height 17
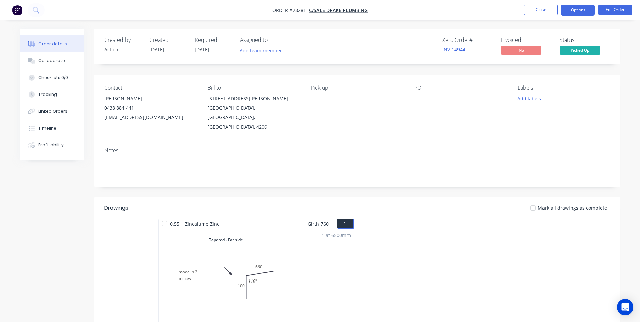
click at [579, 10] on button "Options" at bounding box center [578, 10] width 34 height 11
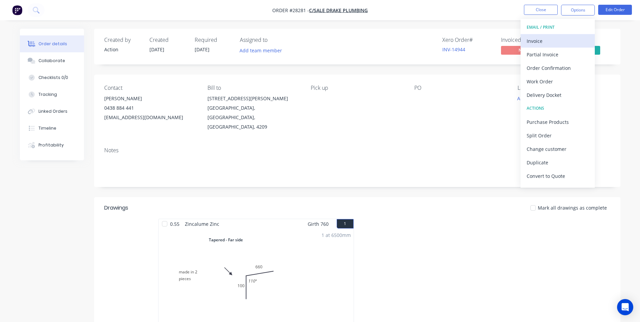
click at [554, 37] on div "Invoice" at bounding box center [558, 41] width 62 height 10
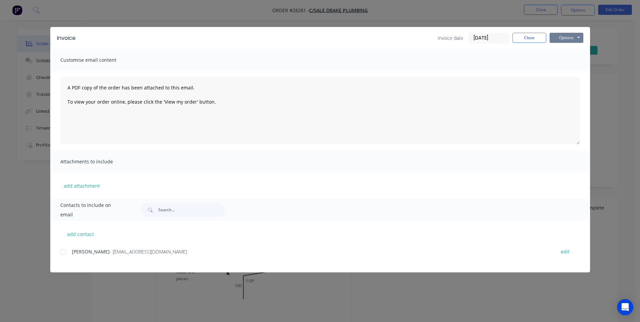
click at [563, 37] on button "Options" at bounding box center [567, 38] width 34 height 10
click at [564, 63] on button "Print" at bounding box center [571, 60] width 43 height 11
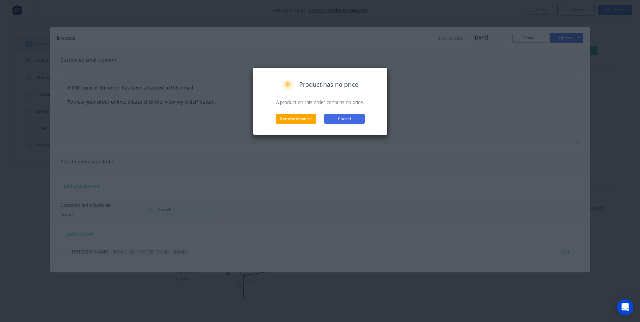
click at [346, 118] on button "Cancel" at bounding box center [344, 119] width 41 height 10
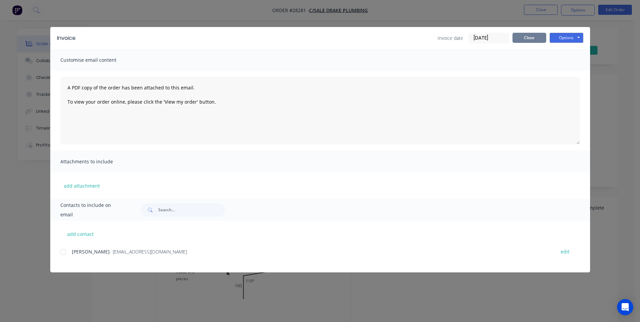
click at [518, 40] on button "Close" at bounding box center [530, 38] width 34 height 10
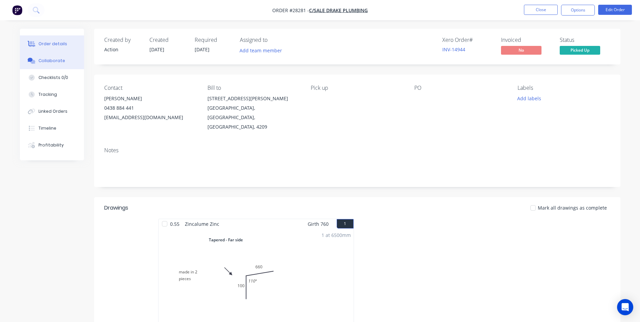
click at [40, 60] on div "Collaborate" at bounding box center [51, 61] width 27 height 6
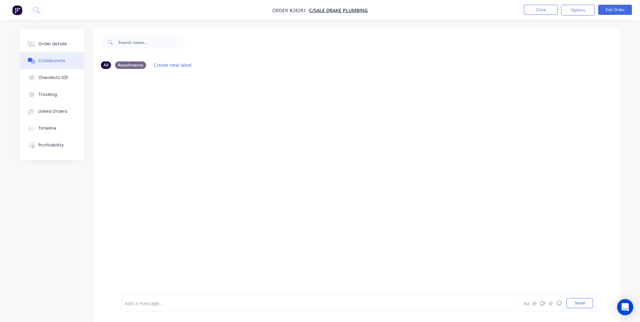
click at [162, 297] on div "Add a message... Aa @ ☺ Send" at bounding box center [359, 303] width 476 height 18
click at [143, 301] on div at bounding box center [300, 303] width 351 height 7
click at [583, 300] on button "Send" at bounding box center [580, 303] width 27 height 10
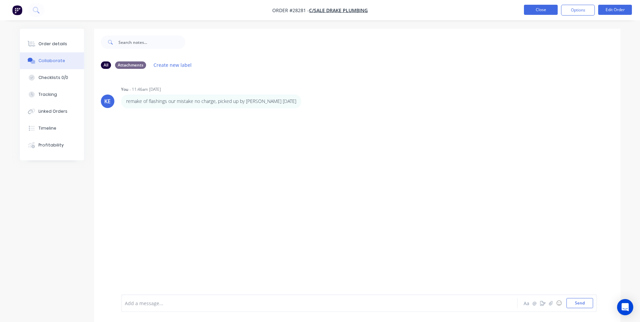
click at [535, 8] on button "Close" at bounding box center [541, 10] width 34 height 10
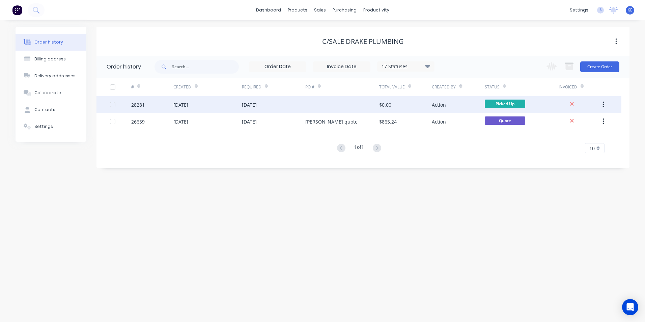
click at [605, 104] on button "button" at bounding box center [604, 105] width 16 height 12
click at [567, 125] on div "Archive" at bounding box center [580, 122] width 52 height 10
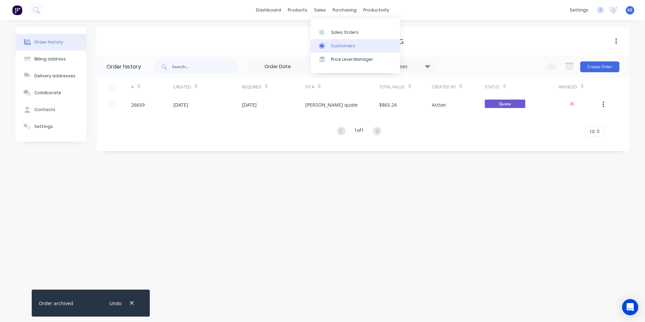
click at [341, 45] on div "Customers" at bounding box center [343, 46] width 24 height 6
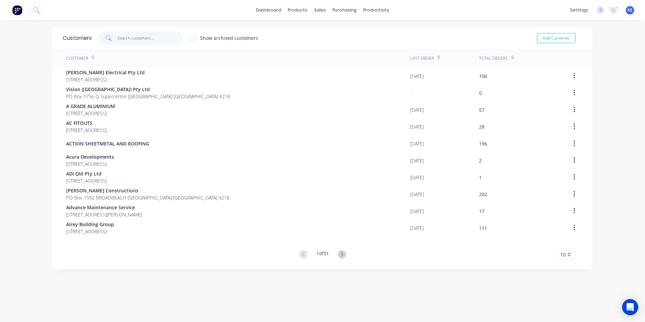
click at [122, 35] on input "text" at bounding box center [150, 38] width 66 height 14
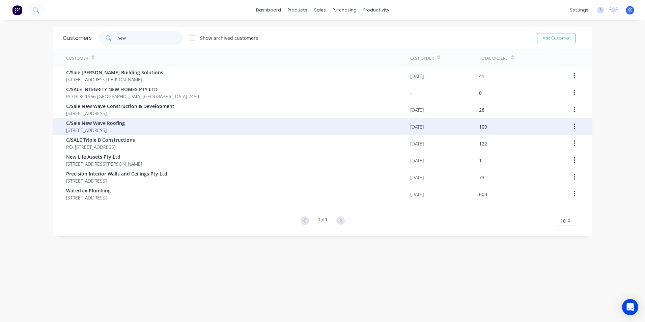
type input "new"
click at [201, 126] on div "C/Sale New Wave Roofing [STREET_ADDRESS]" at bounding box center [238, 126] width 344 height 17
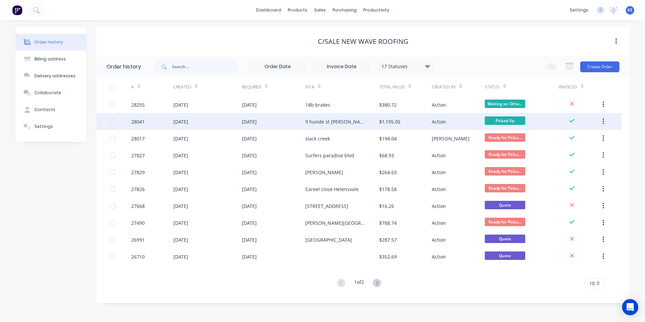
click at [158, 118] on div "28041" at bounding box center [152, 121] width 42 height 17
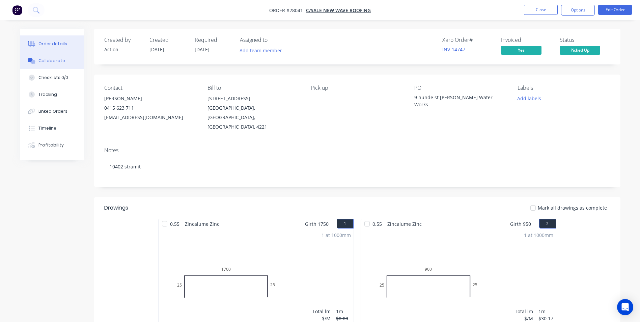
click at [56, 62] on div "Collaborate" at bounding box center [51, 61] width 27 height 6
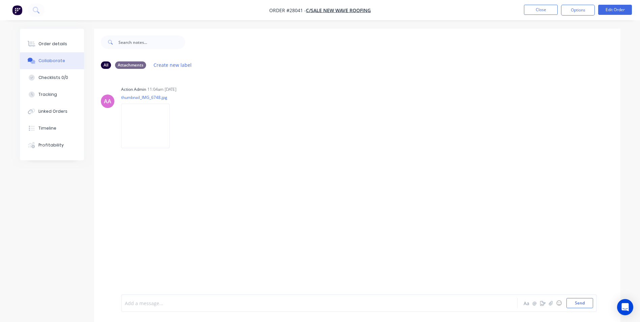
click at [174, 301] on div at bounding box center [300, 303] width 351 height 7
click at [581, 303] on button "Send" at bounding box center [580, 303] width 27 height 10
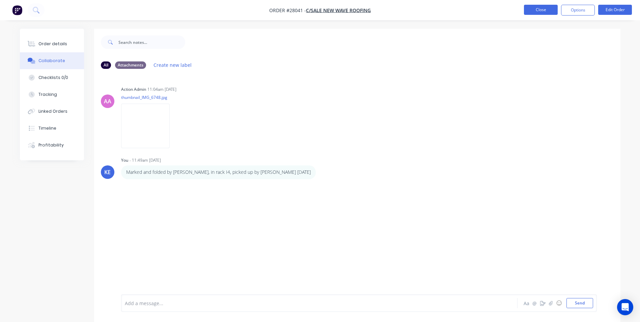
click at [531, 11] on button "Close" at bounding box center [541, 10] width 34 height 10
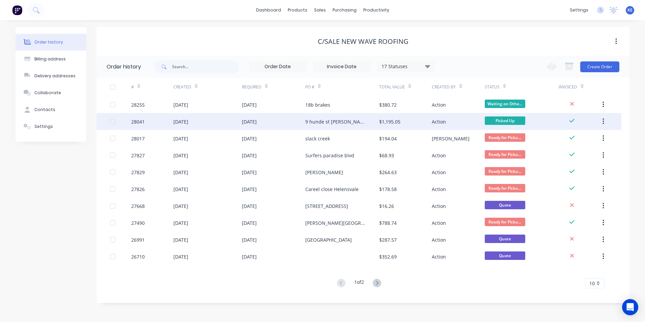
click at [603, 119] on icon "button" at bounding box center [604, 121] width 2 height 7
click at [561, 140] on div "Archive" at bounding box center [580, 139] width 52 height 10
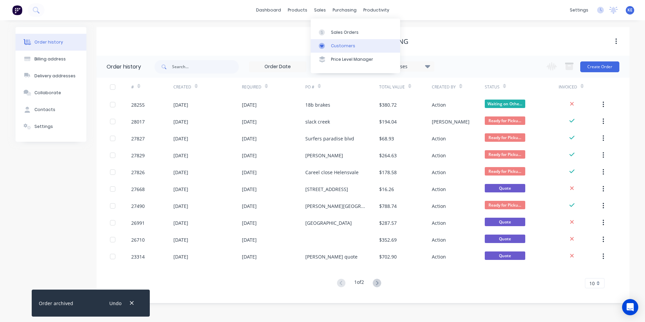
click at [338, 47] on div "Customers" at bounding box center [343, 46] width 24 height 6
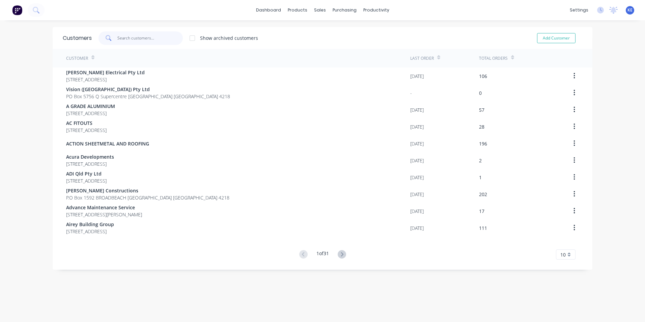
click at [140, 39] on input "text" at bounding box center [150, 38] width 66 height 14
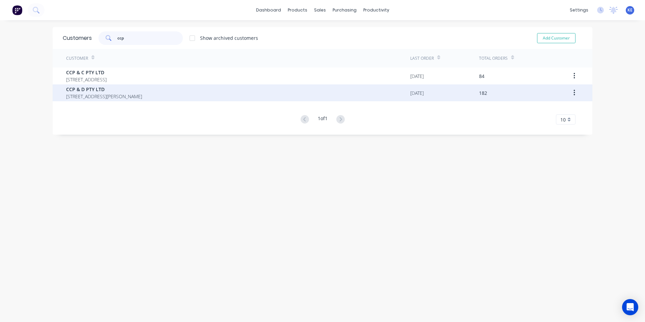
type input "ccp"
click at [215, 98] on div "CCP & D PTY LTD [STREET_ADDRESS][PERSON_NAME]" at bounding box center [238, 92] width 344 height 17
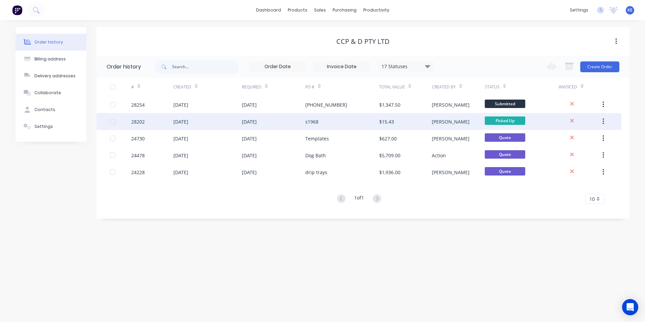
click at [159, 123] on div "28202" at bounding box center [152, 121] width 42 height 17
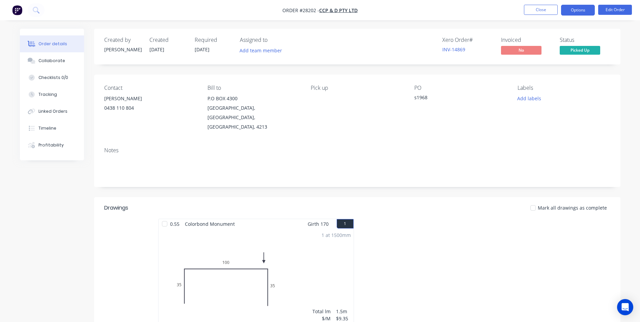
click at [580, 7] on button "Options" at bounding box center [578, 10] width 34 height 11
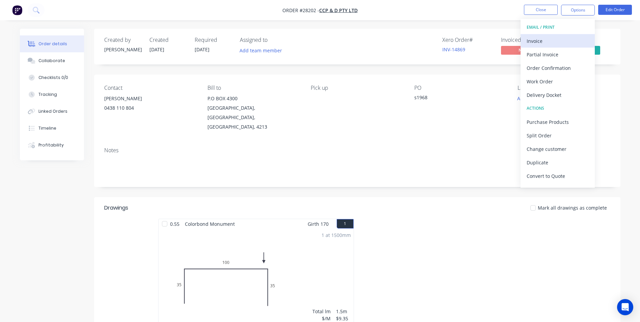
click at [549, 36] on div "Invoice" at bounding box center [558, 41] width 62 height 10
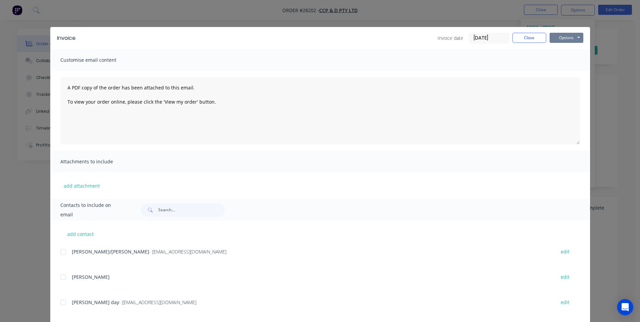
click at [571, 35] on button "Options" at bounding box center [567, 38] width 34 height 10
click at [568, 60] on button "Print" at bounding box center [571, 60] width 43 height 11
click at [561, 39] on button "Options" at bounding box center [567, 38] width 34 height 10
click at [328, 35] on div "Invoice date [DATE] Close Options Preview Print Email" at bounding box center [332, 38] width 501 height 11
click at [559, 38] on button "Options" at bounding box center [567, 38] width 34 height 10
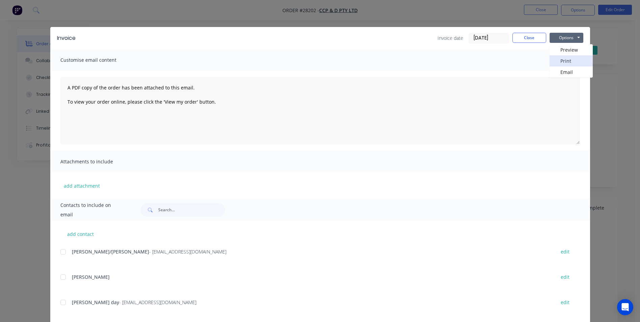
click at [565, 61] on button "Print" at bounding box center [571, 60] width 43 height 11
click at [524, 37] on button "Close" at bounding box center [530, 38] width 34 height 10
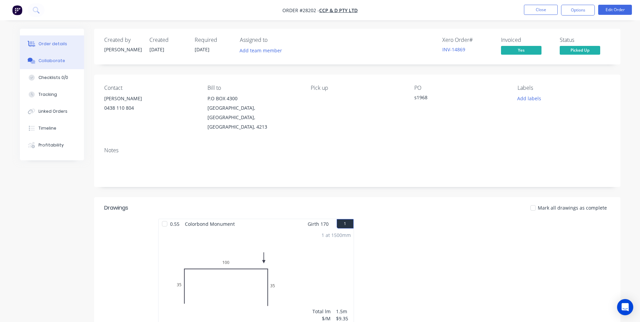
click at [56, 60] on div "Collaborate" at bounding box center [51, 61] width 27 height 6
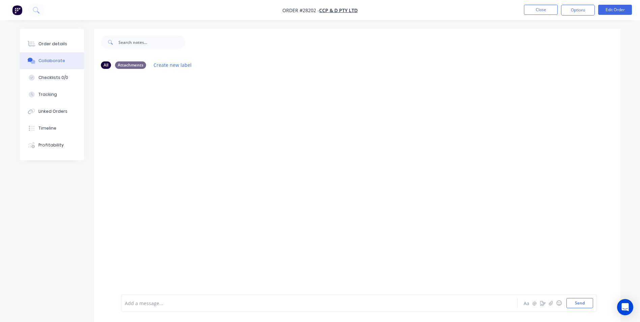
drag, startPoint x: 181, startPoint y: 297, endPoint x: 178, endPoint y: 292, distance: 5.8
click at [179, 294] on div "Add a message... Aa @ ☺ Send" at bounding box center [359, 303] width 476 height 18
click at [155, 304] on div at bounding box center [300, 303] width 351 height 7
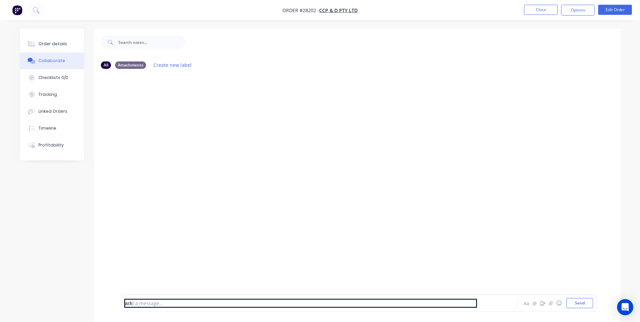
drag, startPoint x: 273, startPoint y: 288, endPoint x: 269, endPoint y: 281, distance: 8.3
click at [269, 281] on div "All Attachments Create new label Add a message... ark Aa @ ☺ Send" at bounding box center [357, 194] width 527 height 276
click at [113, 272] on div at bounding box center [357, 184] width 527 height 220
drag, startPoint x: 142, startPoint y: 308, endPoint x: 107, endPoint y: 308, distance: 34.8
click at [107, 308] on div "Add a message... ark Aa @ ☺ Send" at bounding box center [357, 303] width 527 height 38
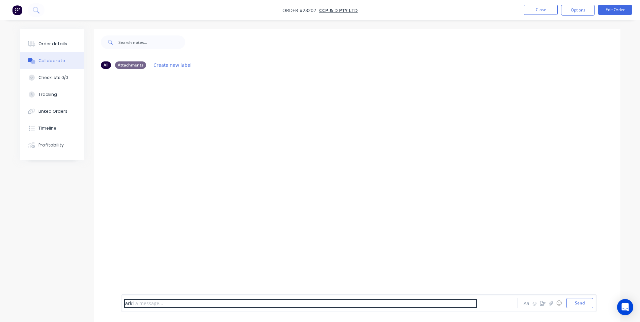
click at [139, 303] on div "ark" at bounding box center [300, 303] width 351 height 7
click at [43, 60] on div "Collaborate" at bounding box center [51, 61] width 27 height 6
click at [145, 306] on div "ark" at bounding box center [300, 303] width 351 height 7
click at [537, 7] on button "Close" at bounding box center [541, 10] width 34 height 10
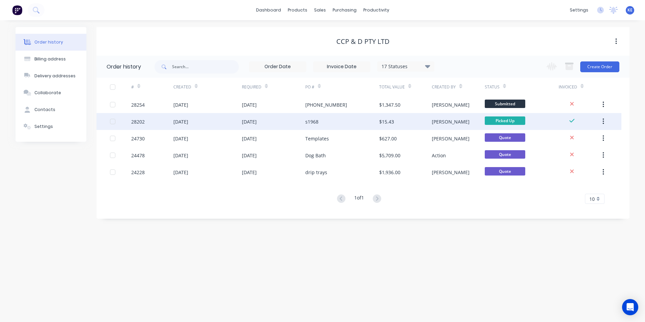
click at [150, 124] on div "28202" at bounding box center [152, 121] width 42 height 17
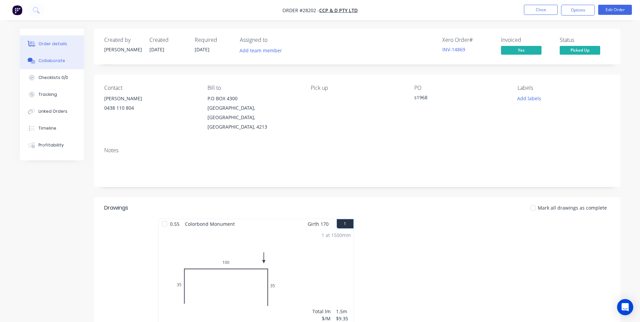
click at [56, 61] on div "Collaborate" at bounding box center [51, 61] width 27 height 6
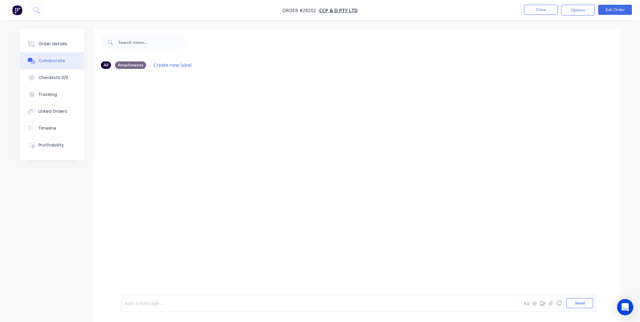
click at [156, 300] on div at bounding box center [300, 303] width 351 height 7
click at [571, 295] on div "Marked and Folded by Harrison, in rack A2. Collected by James 03.09.25 Aa @ ☺ S…" at bounding box center [359, 303] width 476 height 18
click at [579, 300] on button "Send" at bounding box center [580, 303] width 27 height 10
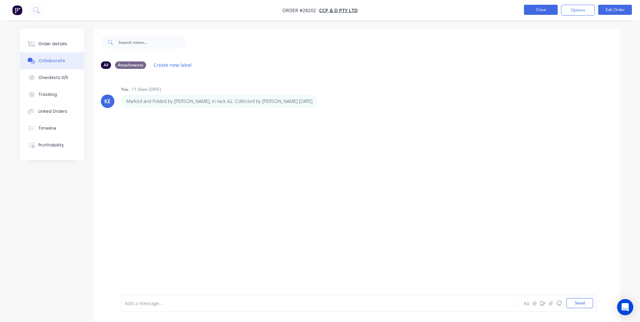
click at [536, 9] on button "Close" at bounding box center [541, 10] width 34 height 10
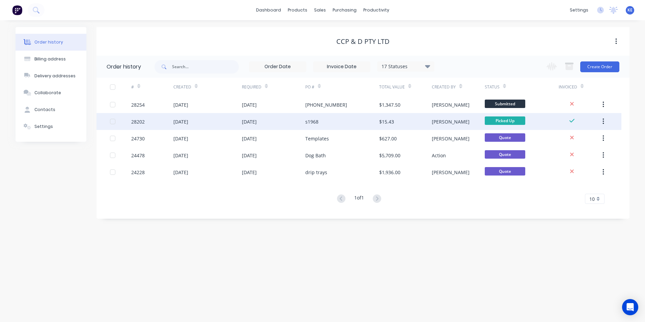
click at [607, 120] on button "button" at bounding box center [604, 121] width 16 height 12
click at [580, 143] on div "Archive" at bounding box center [580, 139] width 52 height 10
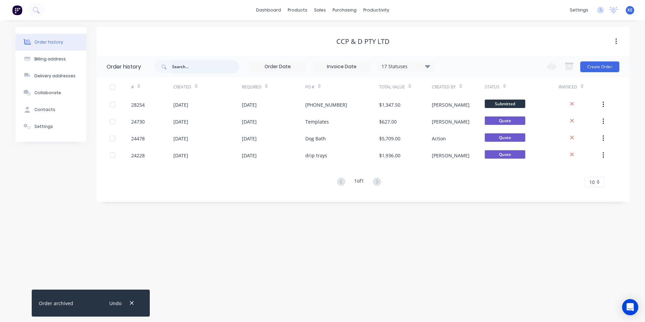
drag, startPoint x: 191, startPoint y: 69, endPoint x: 192, endPoint y: 64, distance: 4.7
click at [191, 69] on input "text" at bounding box center [205, 67] width 67 height 14
click at [334, 45] on div "Customers" at bounding box center [343, 46] width 24 height 6
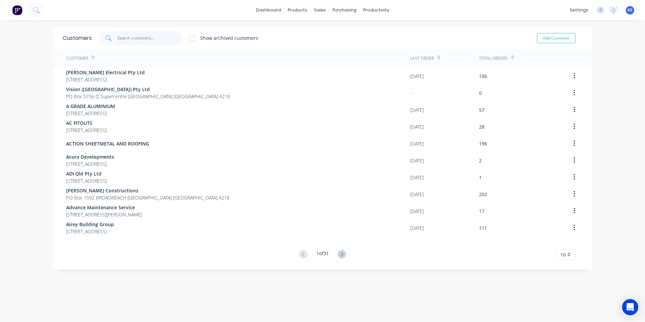
click at [133, 38] on input "text" at bounding box center [150, 38] width 66 height 14
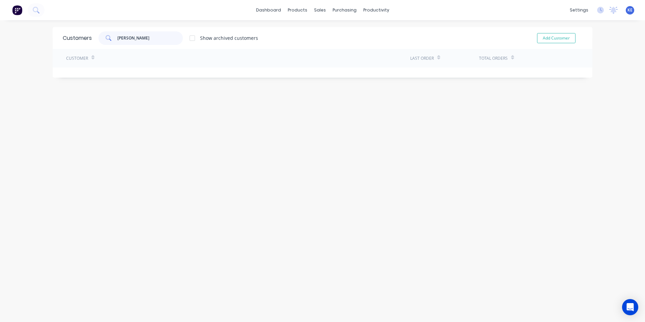
drag, startPoint x: 137, startPoint y: 39, endPoint x: 77, endPoint y: 44, distance: 60.6
click at [77, 44] on div "Customers habel Show archived customers Add Customer" at bounding box center [323, 38] width 540 height 22
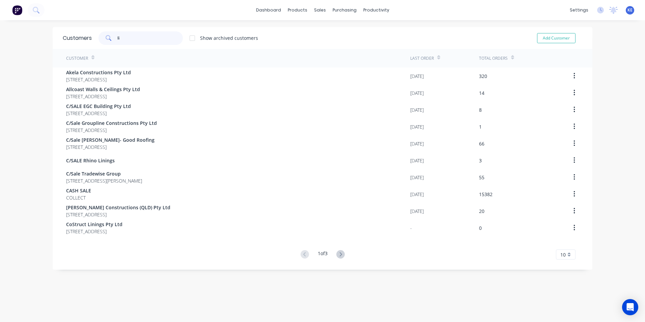
type input "l"
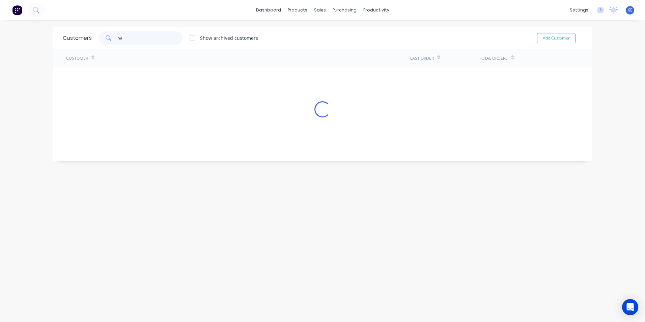
type input "h"
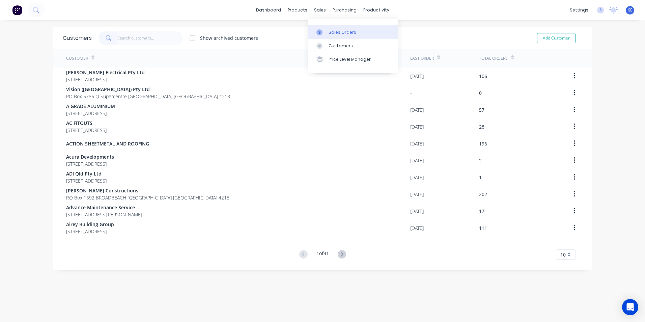
click at [336, 33] on div "Sales Orders" at bounding box center [343, 32] width 28 height 6
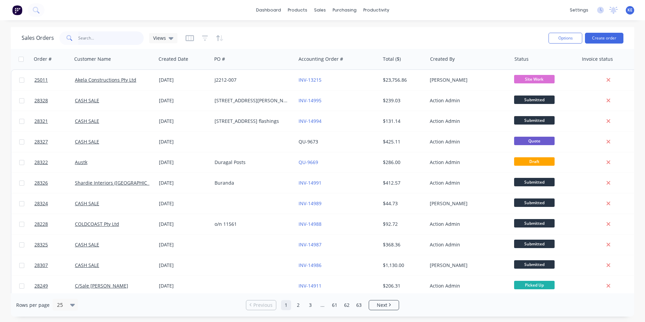
click at [88, 33] on input "text" at bounding box center [111, 38] width 66 height 14
type input "28260"
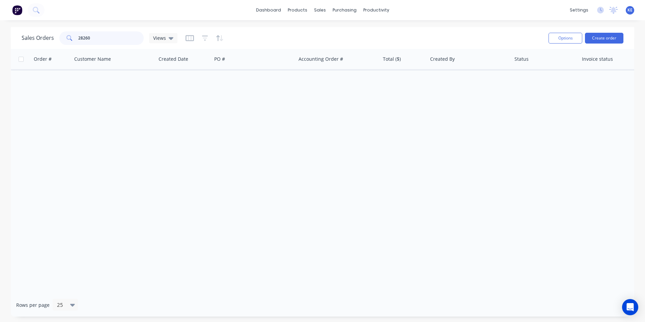
drag, startPoint x: 102, startPoint y: 40, endPoint x: 57, endPoint y: 41, distance: 44.9
click at [57, 41] on div "Sales Orders 28260 Views" at bounding box center [100, 38] width 156 height 14
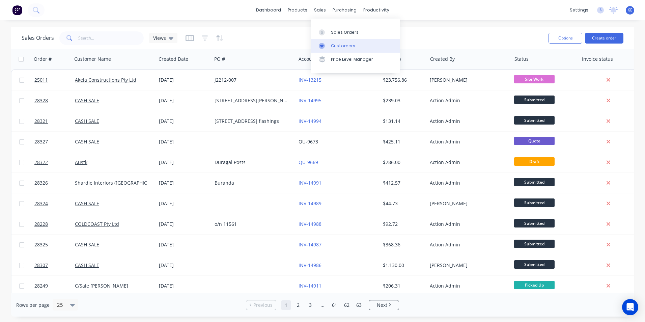
click at [342, 48] on div "Customers" at bounding box center [343, 46] width 24 height 6
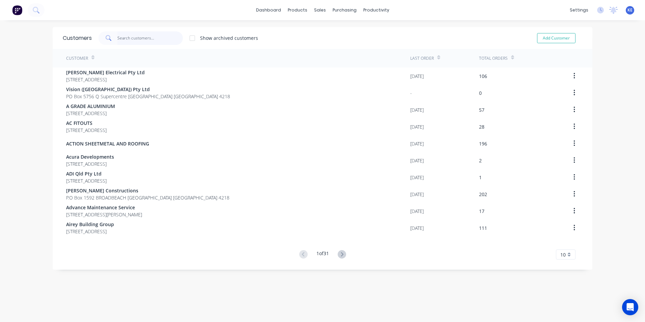
click at [127, 39] on input "text" at bounding box center [150, 38] width 66 height 14
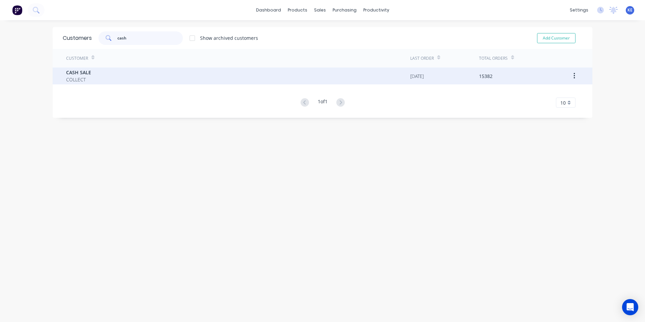
type input "cash"
click at [122, 76] on div "CASH SALE COLLECT" at bounding box center [238, 76] width 344 height 17
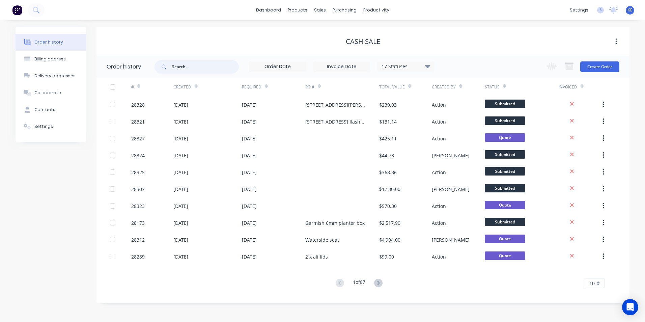
click at [184, 62] on input "text" at bounding box center [205, 67] width 67 height 14
type input "28260"
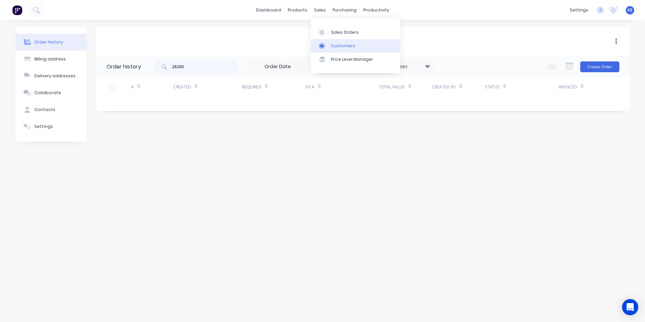
click at [341, 47] on div "Customers" at bounding box center [343, 46] width 24 height 6
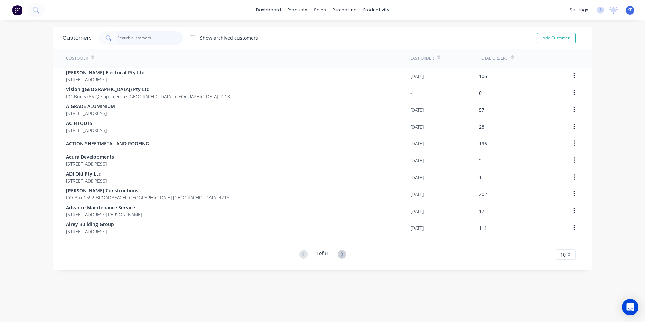
click at [127, 37] on input "text" at bounding box center [150, 38] width 66 height 14
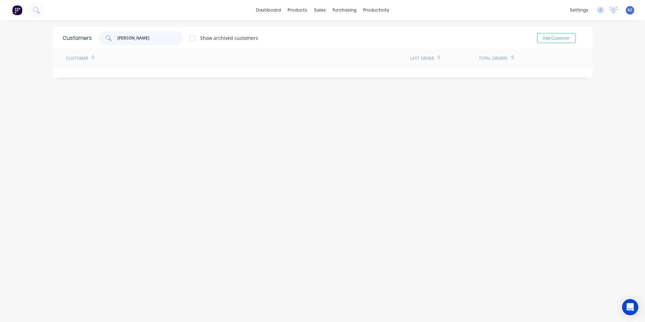
drag, startPoint x: 127, startPoint y: 38, endPoint x: 101, endPoint y: 39, distance: 26.7
click at [101, 39] on div "habel" at bounding box center [141, 38] width 84 height 14
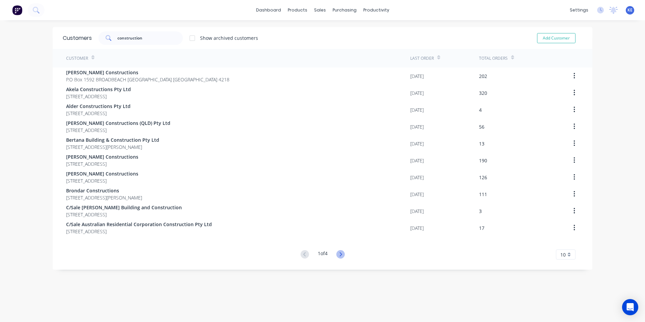
click at [341, 252] on icon at bounding box center [341, 254] width 8 height 8
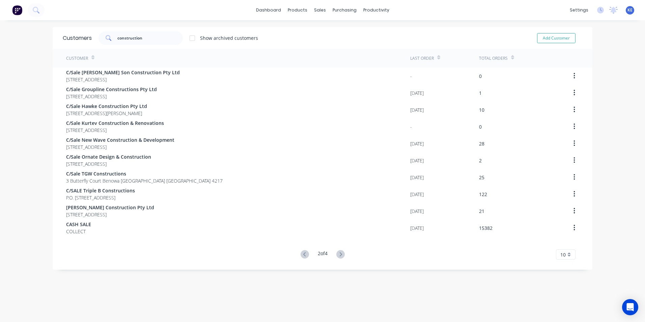
click at [341, 252] on icon at bounding box center [341, 254] width 8 height 8
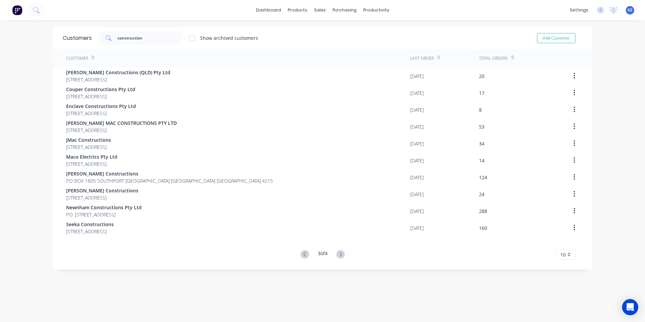
click at [341, 252] on icon at bounding box center [341, 254] width 8 height 8
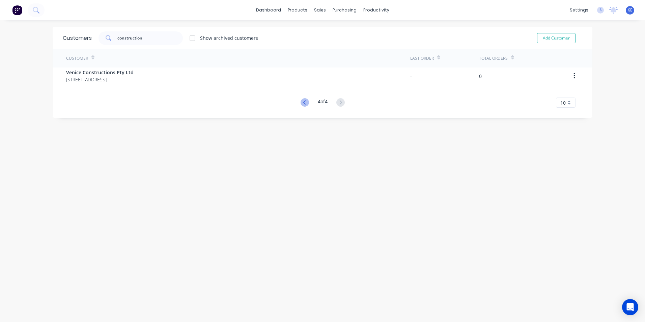
click at [301, 102] on icon at bounding box center [305, 102] width 8 height 8
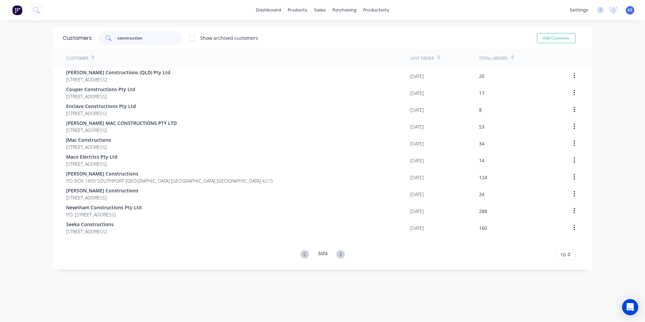
drag, startPoint x: 152, startPoint y: 37, endPoint x: 90, endPoint y: 36, distance: 61.4
click at [92, 36] on div "construction Show archived customers" at bounding box center [175, 38] width 166 height 14
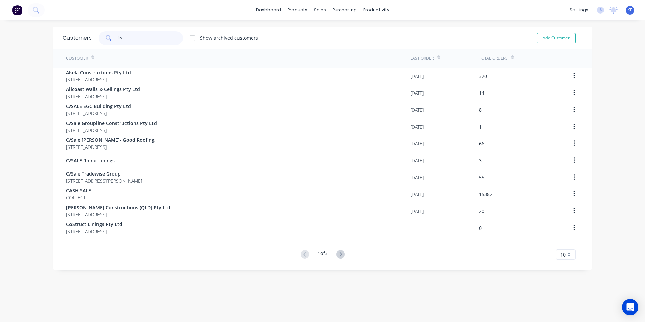
type input "lind"
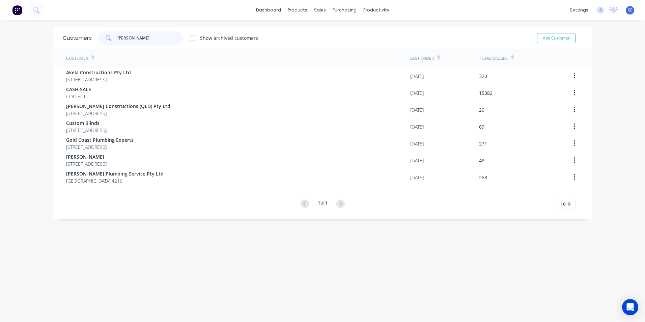
drag, startPoint x: 136, startPoint y: 41, endPoint x: 91, endPoint y: 40, distance: 44.9
click at [92, 40] on div "lind Show archived customers" at bounding box center [175, 38] width 166 height 14
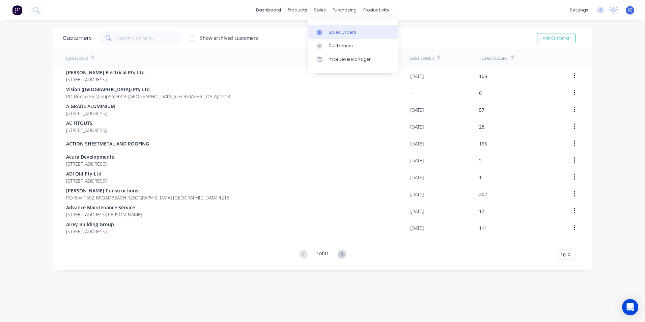
click at [333, 35] on div "Sales Orders" at bounding box center [343, 32] width 28 height 6
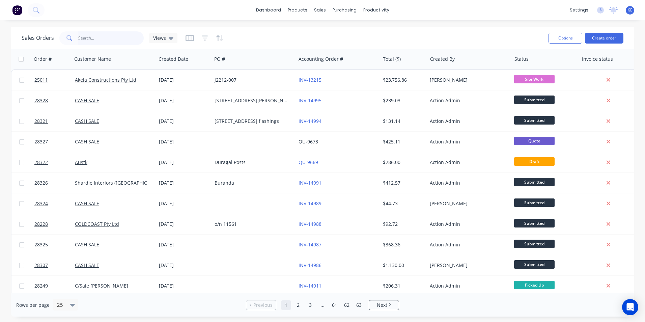
click at [86, 39] on input "text" at bounding box center [111, 38] width 66 height 14
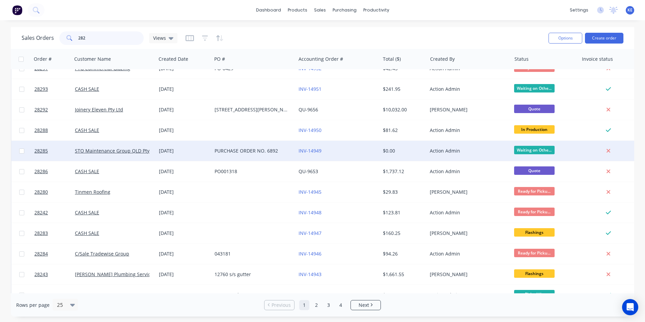
scroll to position [294, 0]
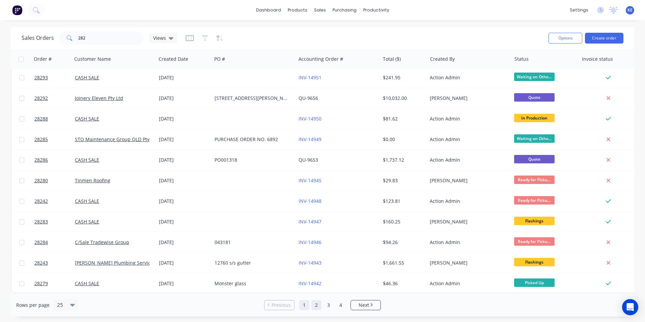
click at [316, 304] on link "2" at bounding box center [317, 305] width 10 height 10
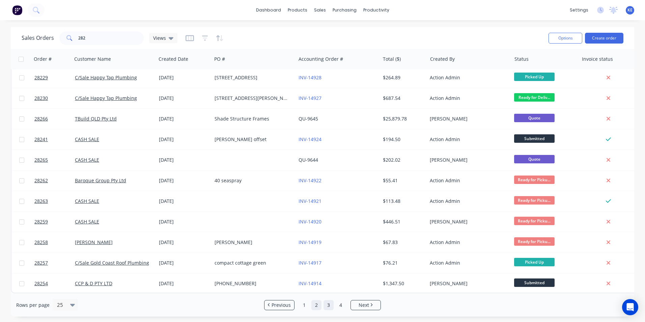
click at [326, 306] on link "3" at bounding box center [329, 305] width 10 height 10
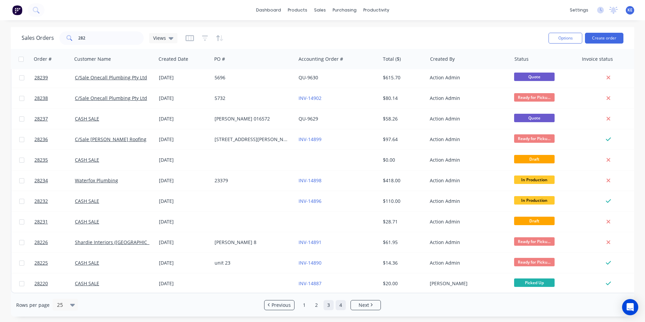
click at [341, 306] on link "4" at bounding box center [341, 305] width 10 height 10
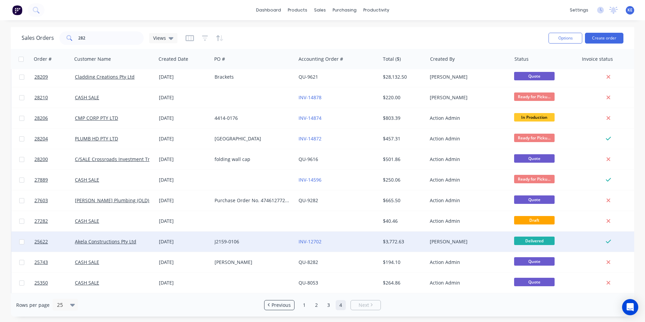
scroll to position [0, 0]
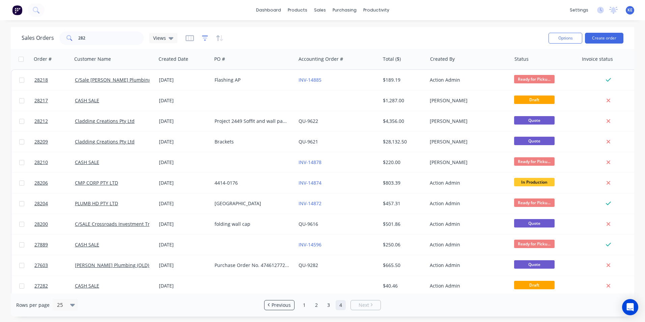
click at [206, 37] on icon "button" at bounding box center [205, 38] width 6 height 7
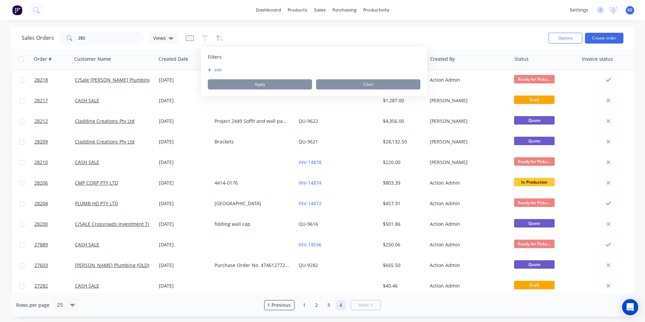
click at [213, 57] on span "Filters" at bounding box center [215, 57] width 14 height 7
click at [220, 69] on button "add" at bounding box center [216, 69] width 17 height 5
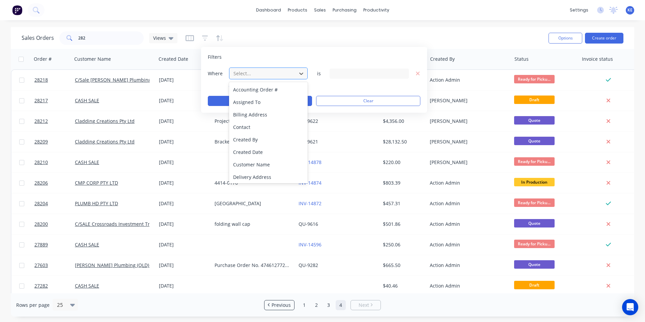
click at [266, 71] on div at bounding box center [263, 73] width 60 height 8
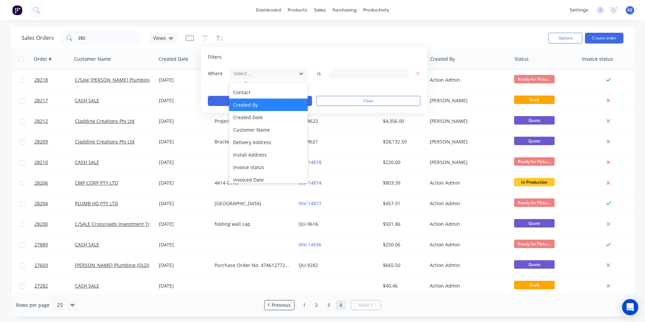
scroll to position [164, 0]
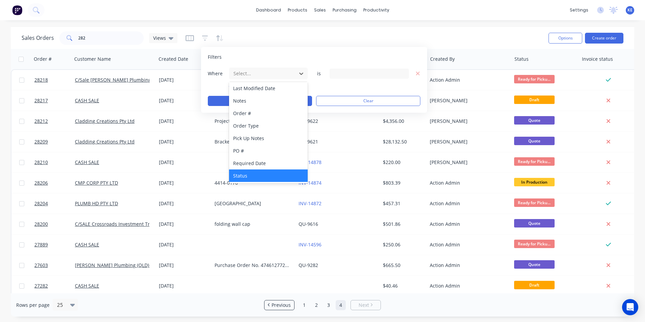
click at [265, 177] on div "Status" at bounding box center [268, 175] width 79 height 12
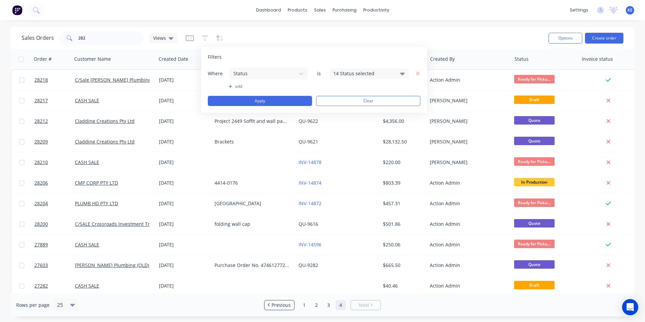
click at [375, 76] on div "14 Status selected" at bounding box center [364, 73] width 61 height 7
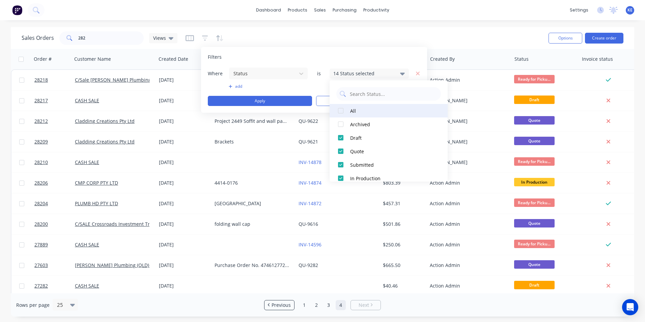
click at [341, 109] on div at bounding box center [341, 111] width 14 height 14
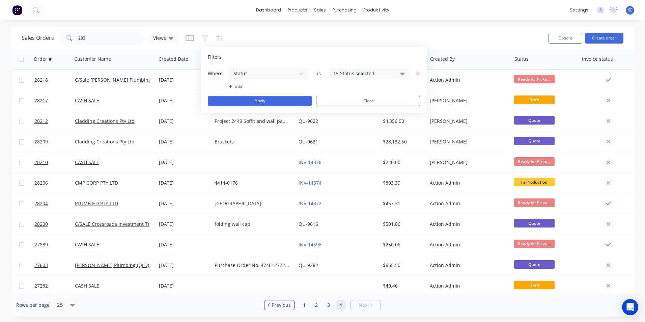
click at [339, 56] on div "Filters" at bounding box center [314, 57] width 213 height 7
click at [273, 99] on button "Apply" at bounding box center [260, 101] width 104 height 10
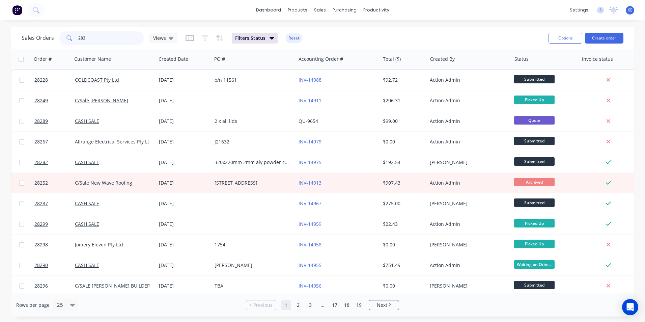
drag, startPoint x: 105, startPoint y: 39, endPoint x: 51, endPoint y: 46, distance: 54.1
click at [51, 46] on div "Sales Orders 282 Views Filters: Status Reset" at bounding box center [283, 38] width 522 height 17
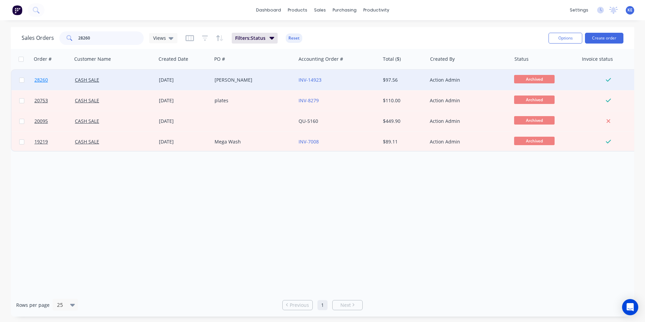
type input "28260"
click at [59, 81] on link "28260" at bounding box center [54, 80] width 41 height 20
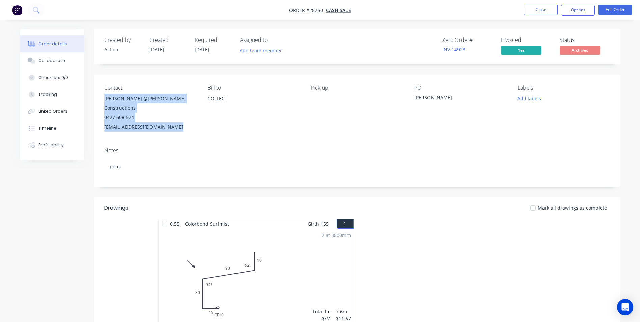
drag, startPoint x: 105, startPoint y: 99, endPoint x: 175, endPoint y: 117, distance: 72.5
click at [175, 117] on div "Lindsay @Habel Constructions 0427 608 524 hello@habelconstructions.com" at bounding box center [150, 113] width 92 height 38
copy div "Lindsay @Habel Constructions 0427 608 524 hello@habelconstructions.com"
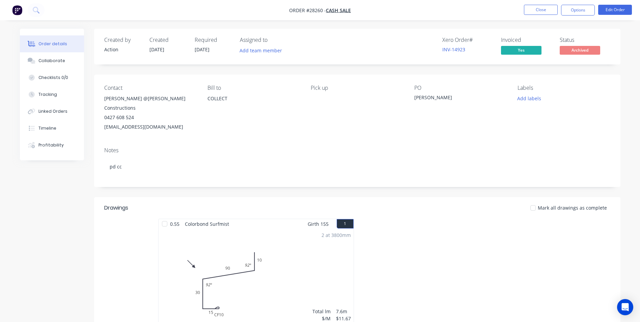
drag, startPoint x: 57, startPoint y: 241, endPoint x: 230, endPoint y: 83, distance: 233.7
click at [57, 240] on div "Created by Action Created 01/09/25 Required 03/09/25 Assigned to Add team membe…" at bounding box center [320, 244] width 601 height 430
click at [539, 10] on button "Close" at bounding box center [541, 10] width 34 height 10
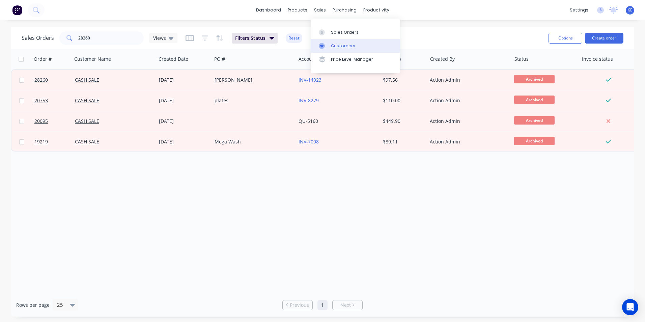
click at [338, 45] on div "Customers" at bounding box center [343, 46] width 24 height 6
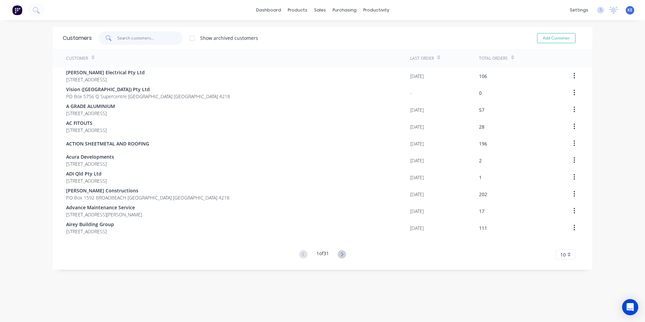
click at [129, 38] on input "text" at bounding box center [150, 38] width 66 height 14
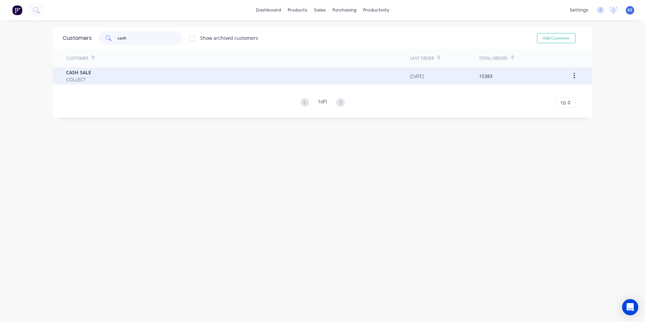
type input "cash"
click at [111, 71] on div "CASH SALE COLLECT" at bounding box center [238, 76] width 344 height 17
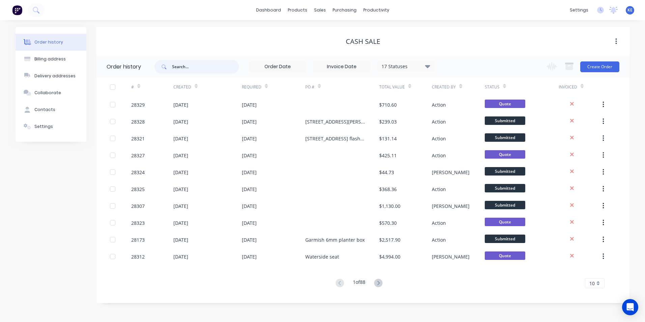
click at [188, 72] on input "text" at bounding box center [205, 67] width 67 height 14
type input "28309"
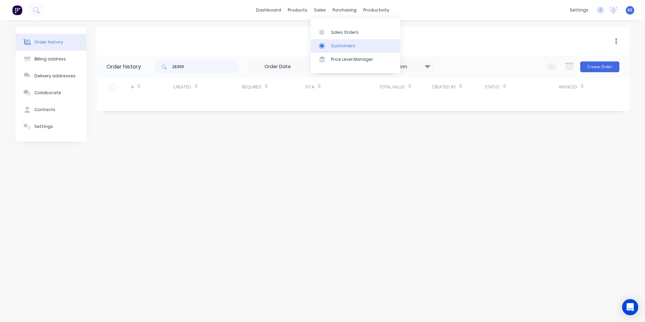
click at [338, 48] on div "Customers" at bounding box center [343, 46] width 24 height 6
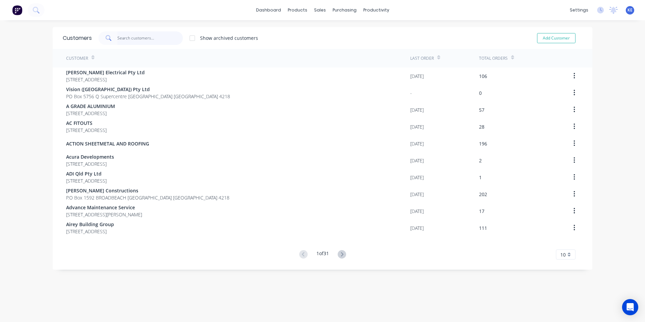
click at [140, 40] on input "text" at bounding box center [150, 38] width 66 height 14
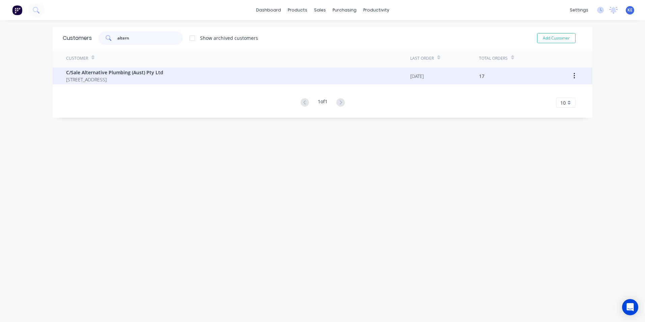
type input "altern"
click at [198, 78] on div "C/Sale Alternative Plumbing (Aust) Pty Ltd PO Box 136 Isle of Capri Queensland …" at bounding box center [238, 76] width 344 height 17
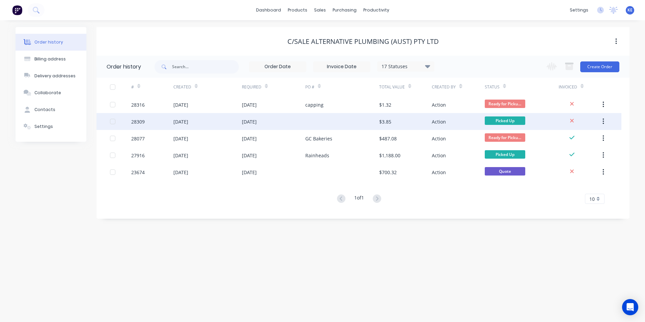
click at [160, 121] on div "28309" at bounding box center [152, 121] width 42 height 17
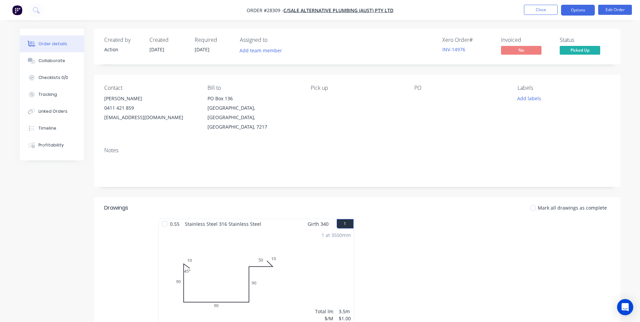
click at [581, 10] on button "Options" at bounding box center [578, 10] width 34 height 11
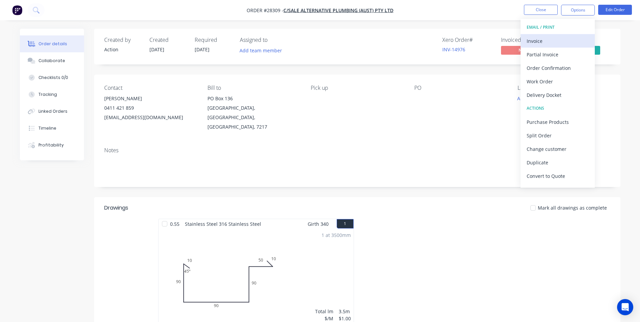
click at [549, 38] on div "Invoice" at bounding box center [558, 41] width 62 height 10
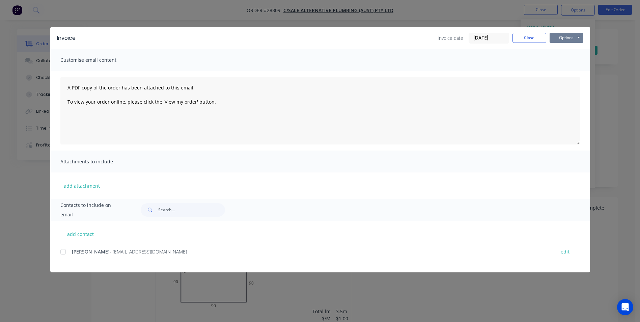
click at [565, 38] on button "Options" at bounding box center [567, 38] width 34 height 10
click at [563, 59] on button "Print" at bounding box center [571, 60] width 43 height 11
click at [533, 39] on button "Close" at bounding box center [530, 38] width 34 height 10
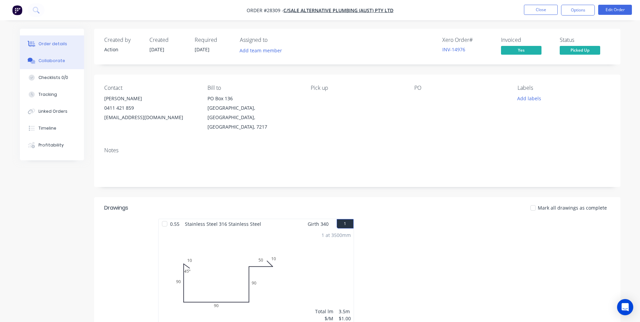
click at [51, 60] on div "Collaborate" at bounding box center [51, 61] width 27 height 6
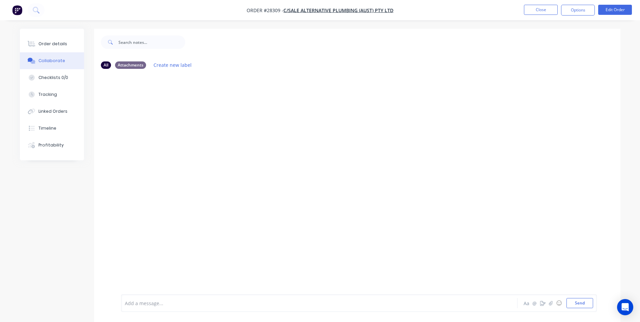
click at [167, 303] on div at bounding box center [300, 303] width 351 height 7
click at [586, 301] on button "Send" at bounding box center [580, 303] width 27 height 10
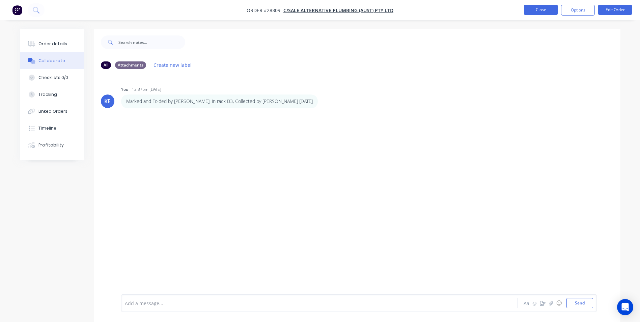
click at [552, 10] on button "Close" at bounding box center [541, 10] width 34 height 10
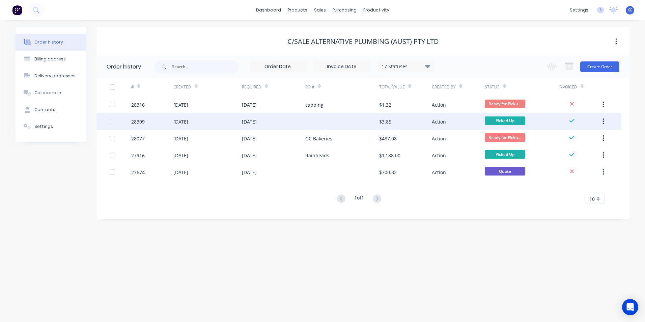
click at [158, 122] on div "28309" at bounding box center [152, 121] width 42 height 17
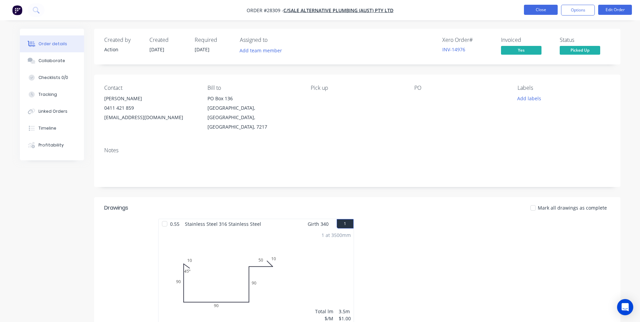
click at [535, 10] on button "Close" at bounding box center [541, 10] width 34 height 10
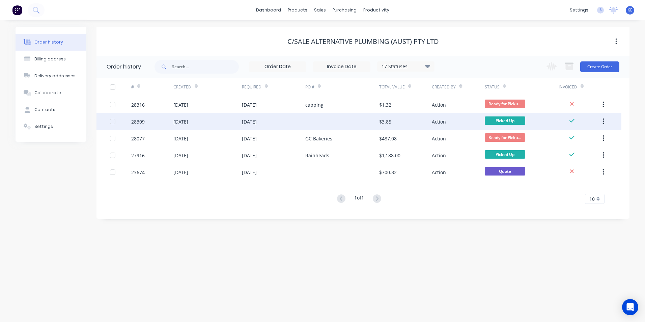
click at [605, 122] on button "button" at bounding box center [604, 121] width 16 height 12
click at [566, 141] on div "Archive" at bounding box center [580, 139] width 52 height 10
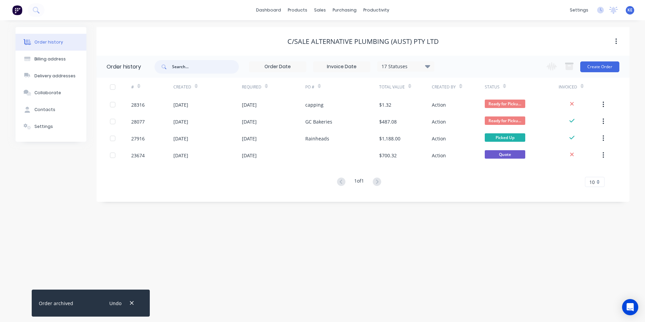
click at [184, 65] on input "text" at bounding box center [205, 67] width 67 height 14
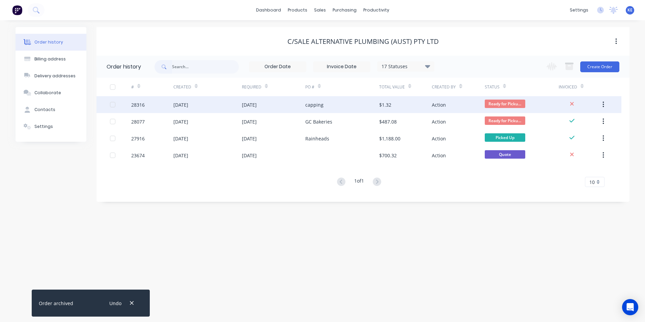
click at [161, 107] on div "28316" at bounding box center [152, 104] width 42 height 17
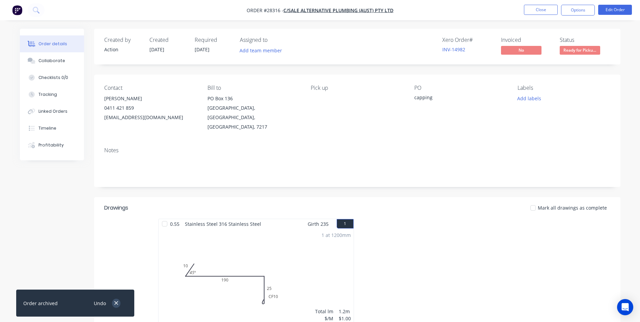
click at [116, 301] on icon "button" at bounding box center [116, 303] width 4 height 6
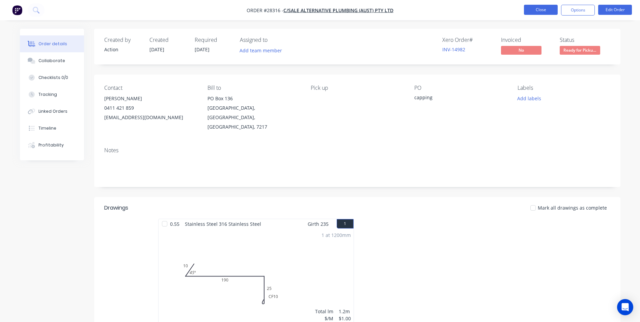
click at [536, 8] on button "Close" at bounding box center [541, 10] width 34 height 10
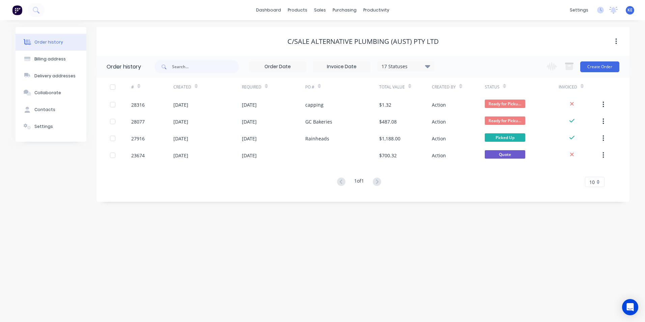
click at [633, 7] on div "KE Action Sheetmetal and Roofing Keryn Eccles Administrator Profile Sign out" at bounding box center [630, 10] width 8 height 8
click at [630, 14] on div "KE Action Sheetmetal and Roofing Keryn Eccles Administrator Profile Sign out" at bounding box center [630, 10] width 8 height 8
click at [630, 12] on span "KE" at bounding box center [630, 10] width 5 height 6
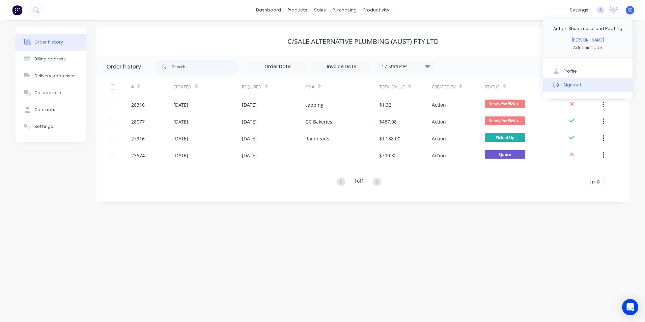
click at [574, 88] on div "Sign out" at bounding box center [573, 85] width 18 height 6
